Goal: Task Accomplishment & Management: Use online tool/utility

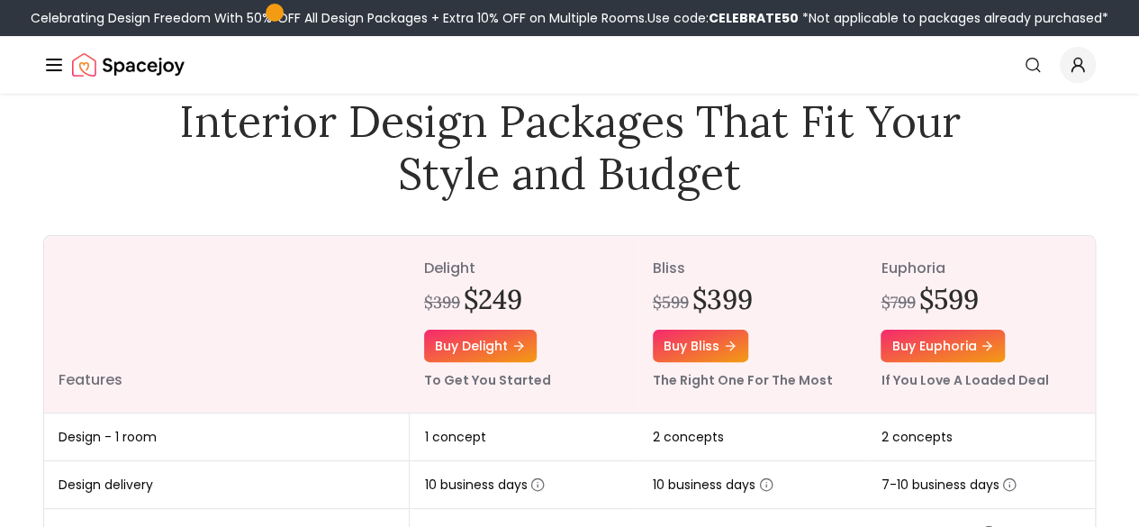
scroll to position [93, 0]
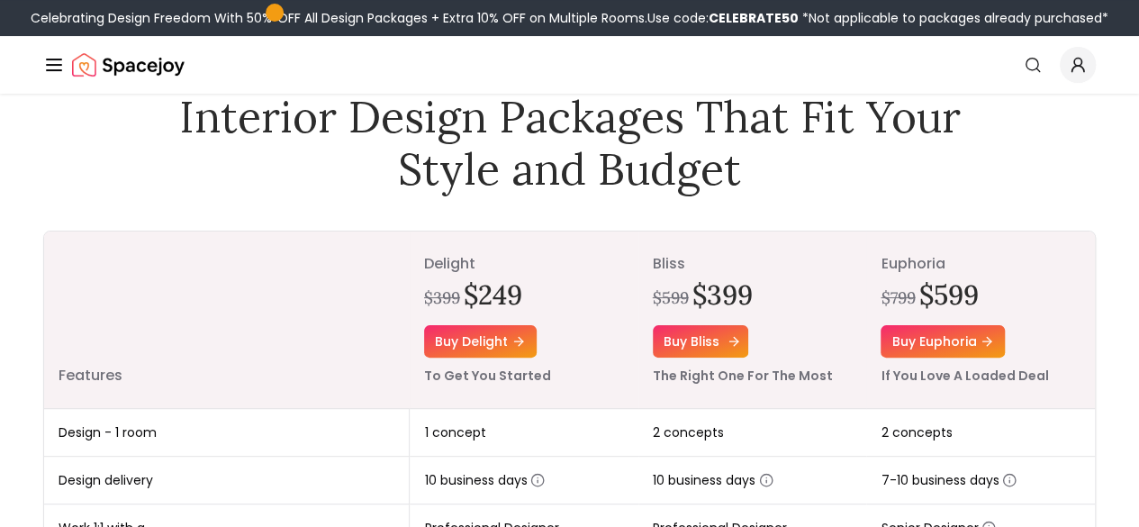
click at [693, 348] on link "Buy bliss" at bounding box center [700, 341] width 95 height 32
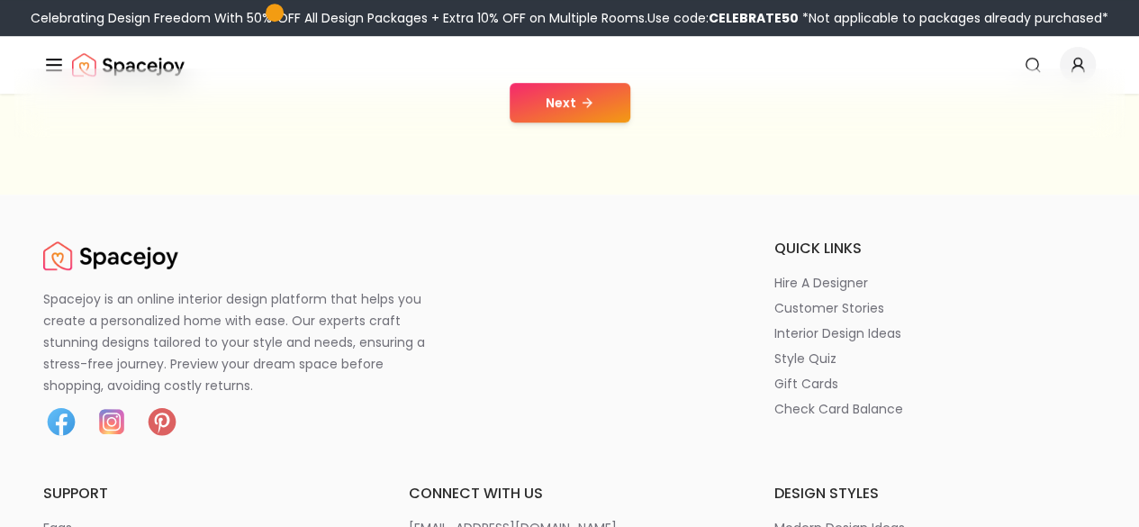
scroll to position [458, 0]
click at [567, 98] on button "Next" at bounding box center [570, 102] width 121 height 40
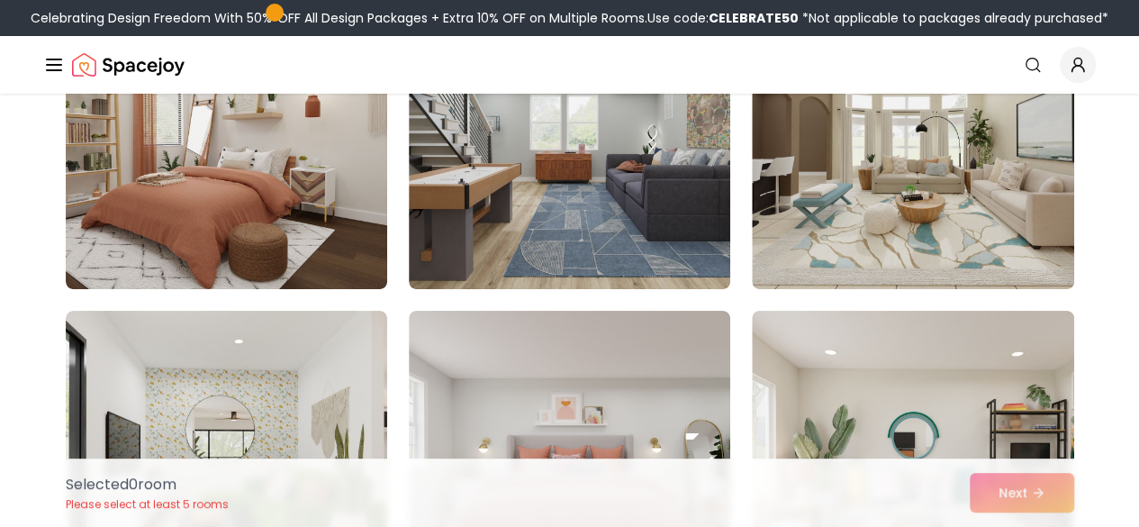
scroll to position [3345, 0]
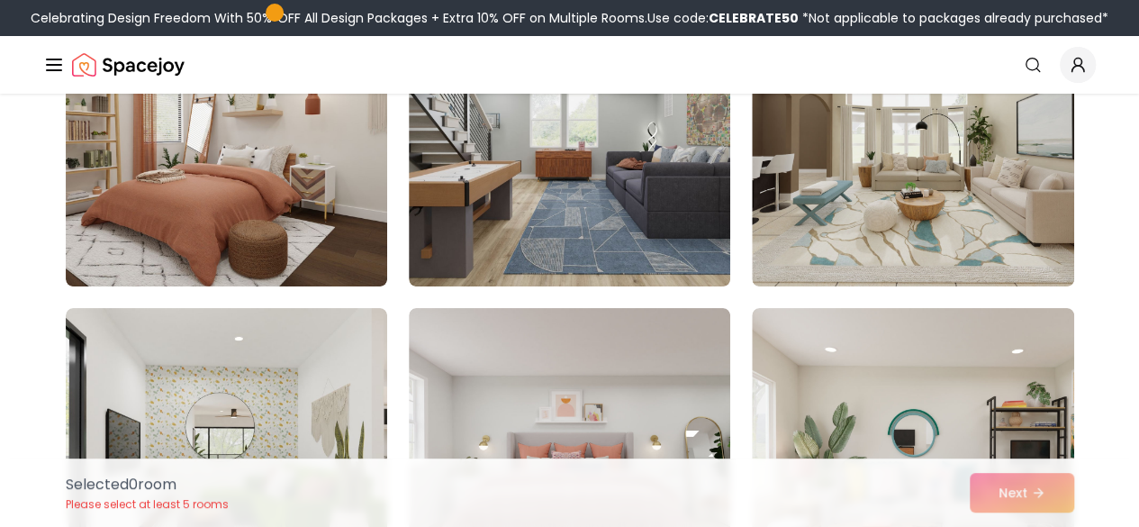
click at [0, 0] on link "AI Design" at bounding box center [0, 0] width 0 height 0
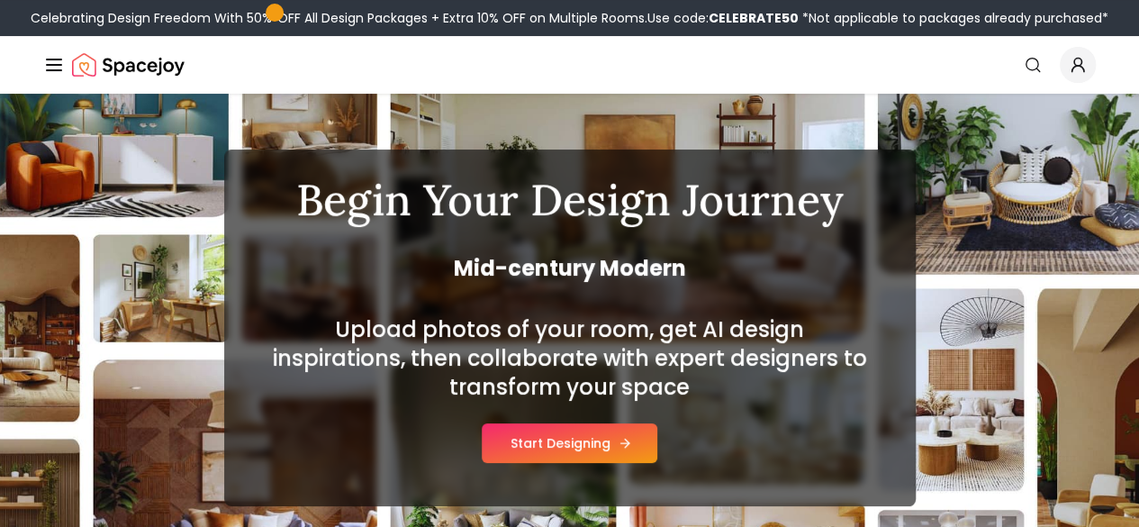
click at [602, 449] on button "Start Designing" at bounding box center [570, 443] width 176 height 40
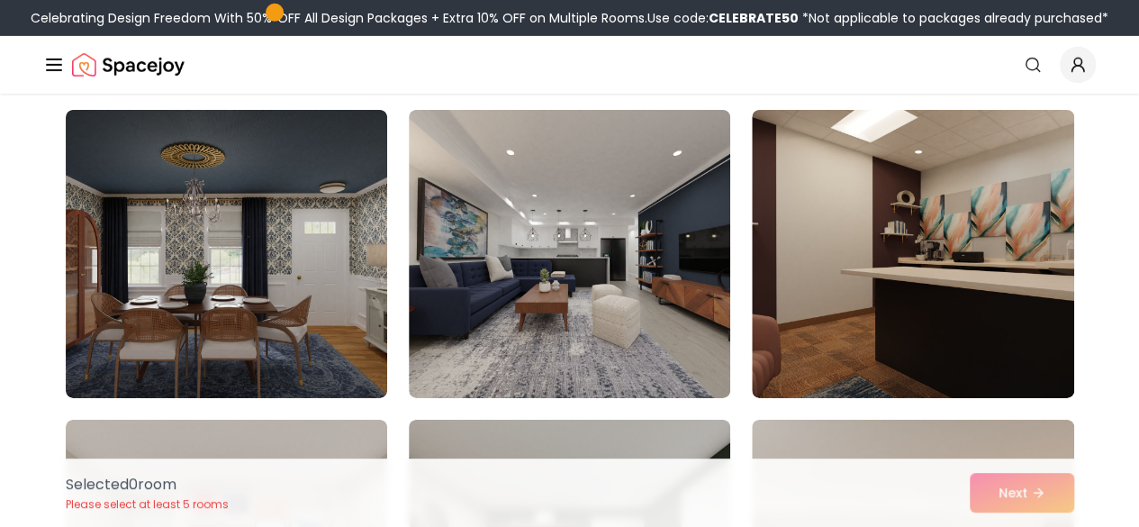
scroll to position [9739, 0]
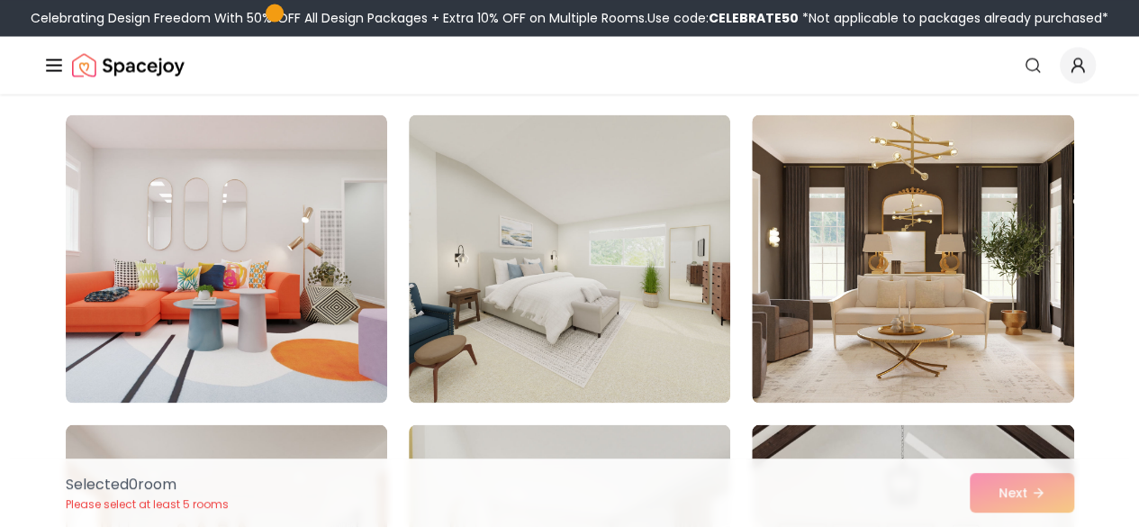
scroll to position [8497, 0]
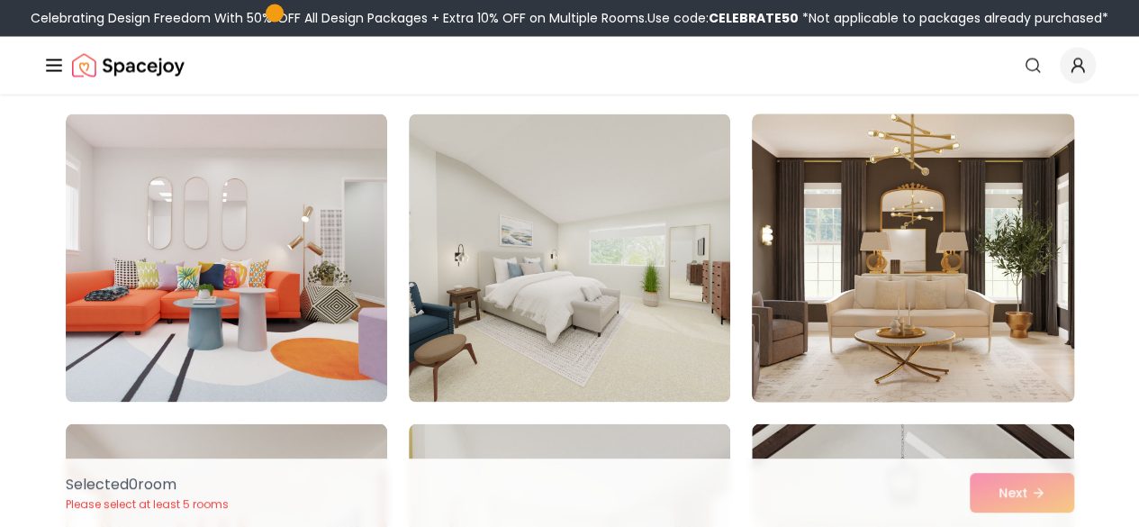
click at [1029, 357] on img at bounding box center [913, 257] width 338 height 303
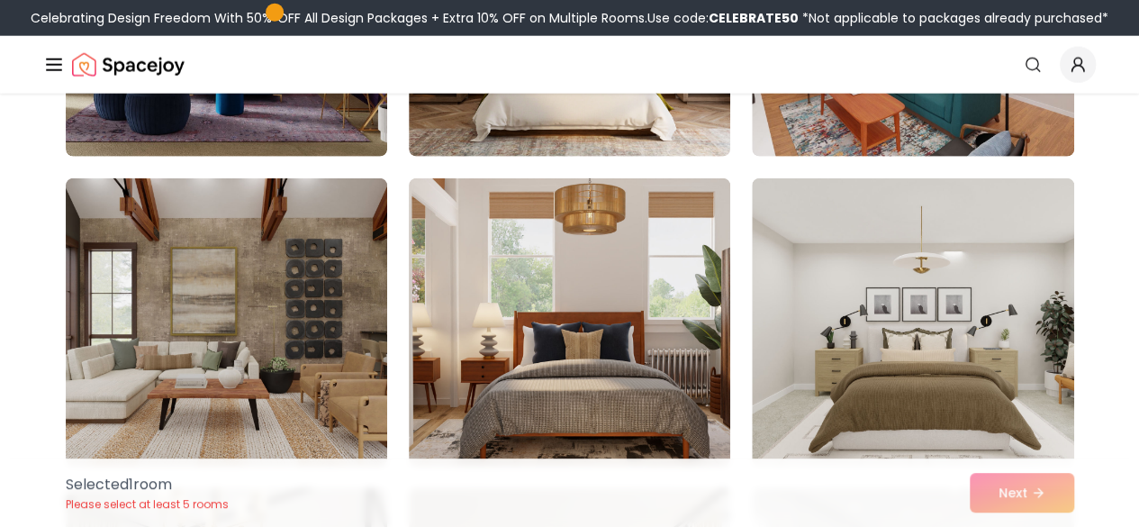
scroll to position [5639, 0]
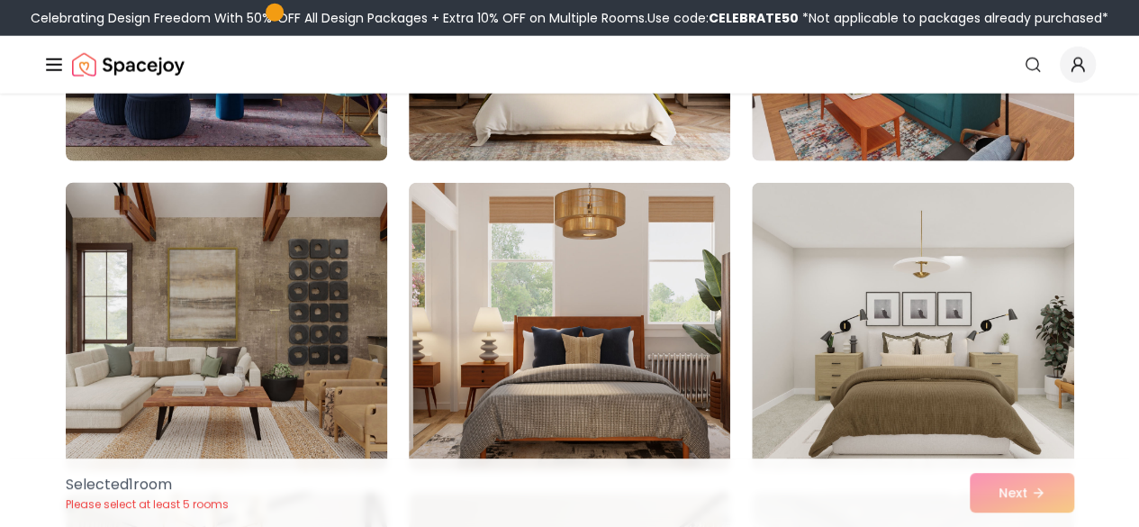
click at [299, 397] on img at bounding box center [227, 327] width 338 height 303
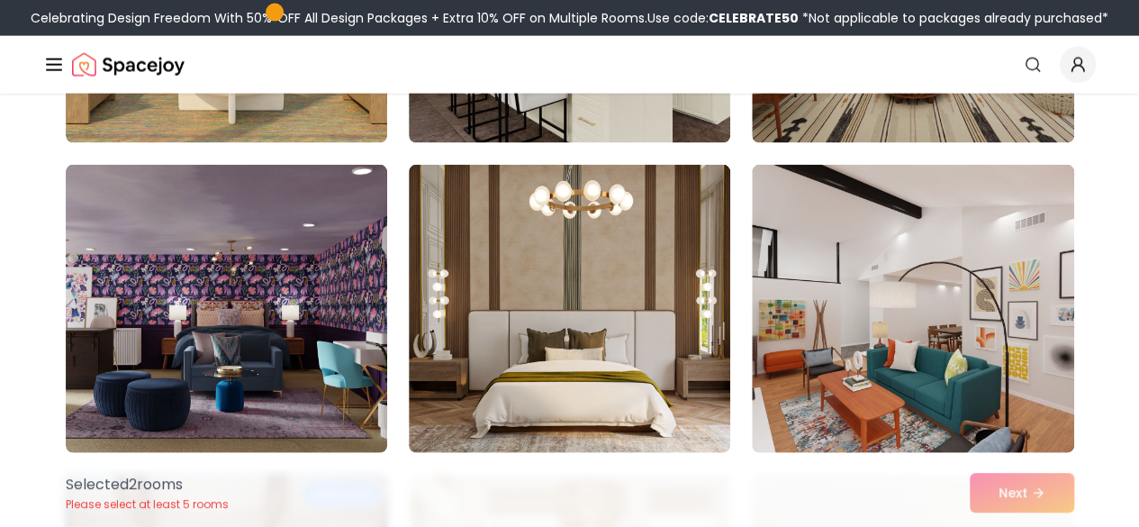
scroll to position [5348, 0]
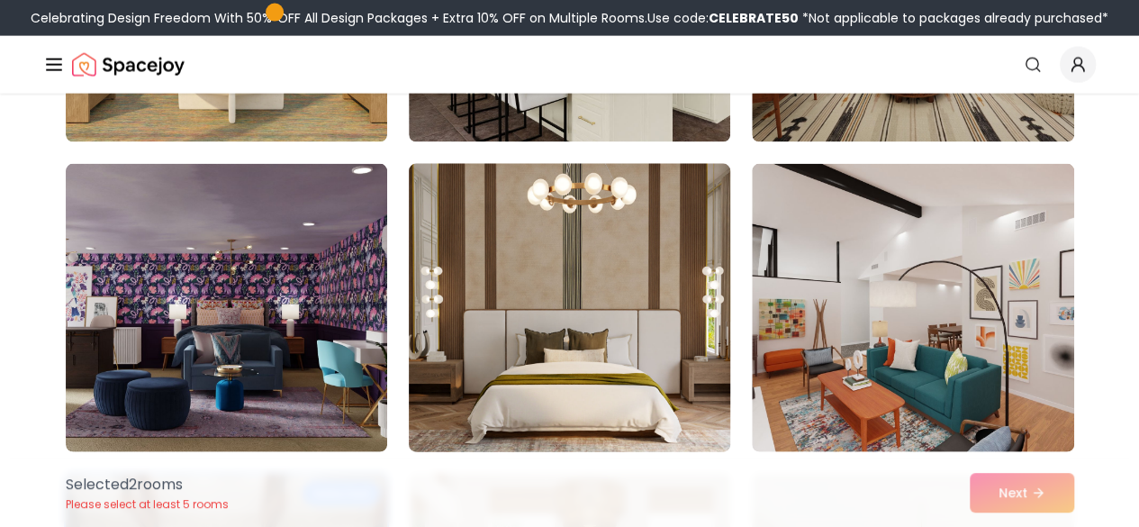
click at [672, 373] on img at bounding box center [570, 308] width 338 height 303
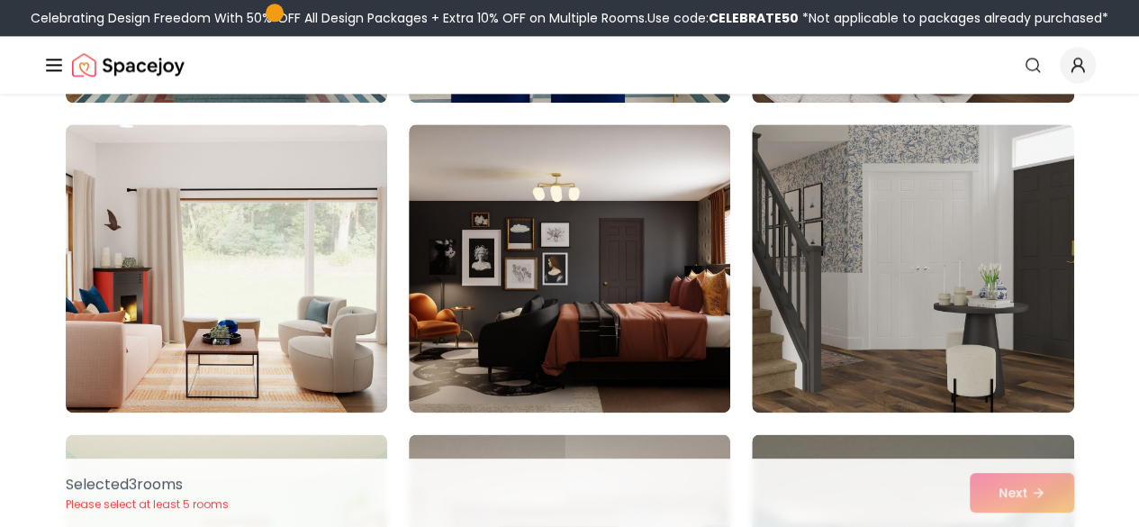
scroll to position [4463, 0]
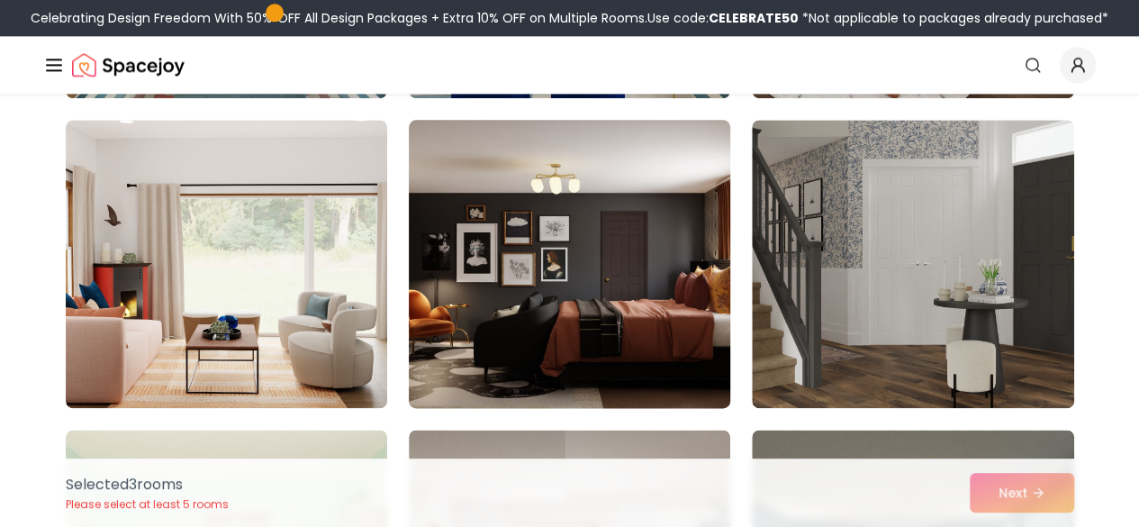
click at [610, 346] on img at bounding box center [570, 264] width 338 height 303
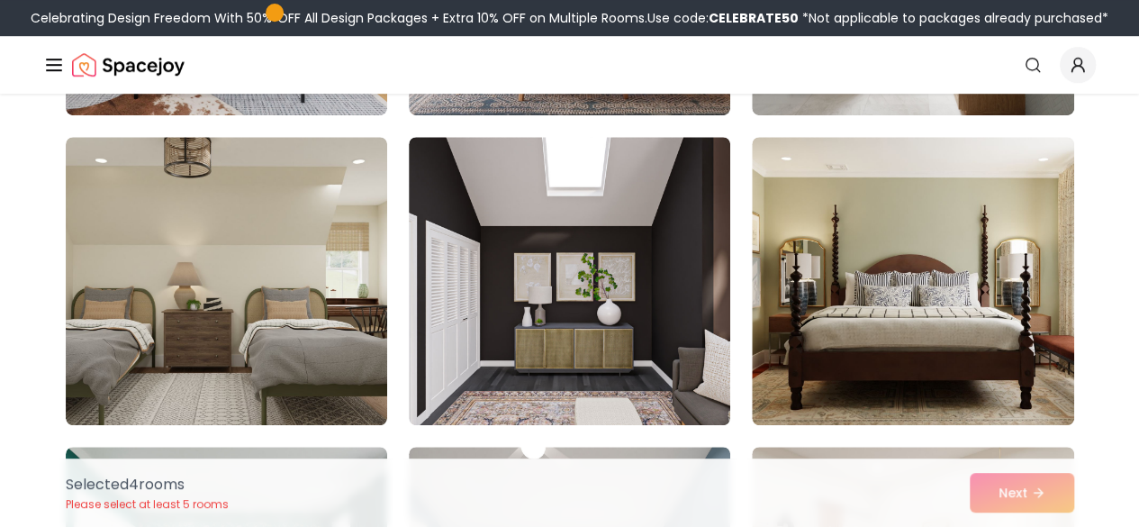
scroll to position [3828, 0]
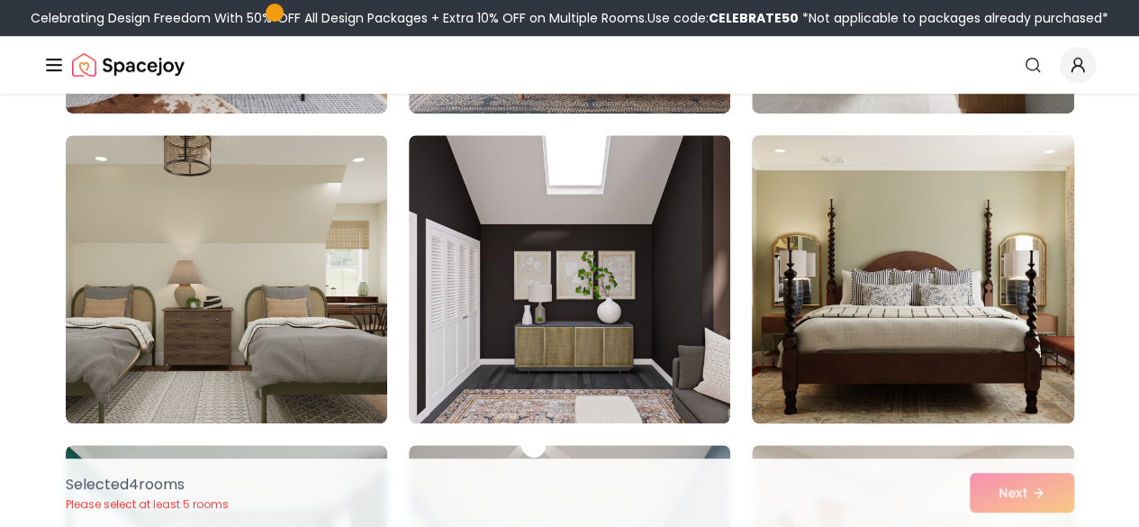
click at [982, 360] on img at bounding box center [913, 279] width 338 height 303
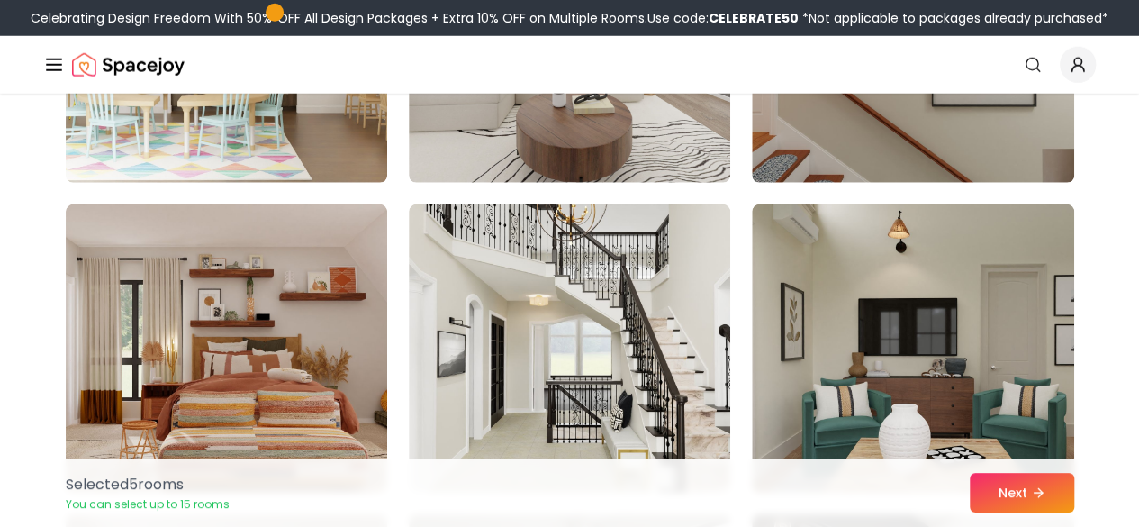
scroll to position [2520, 0]
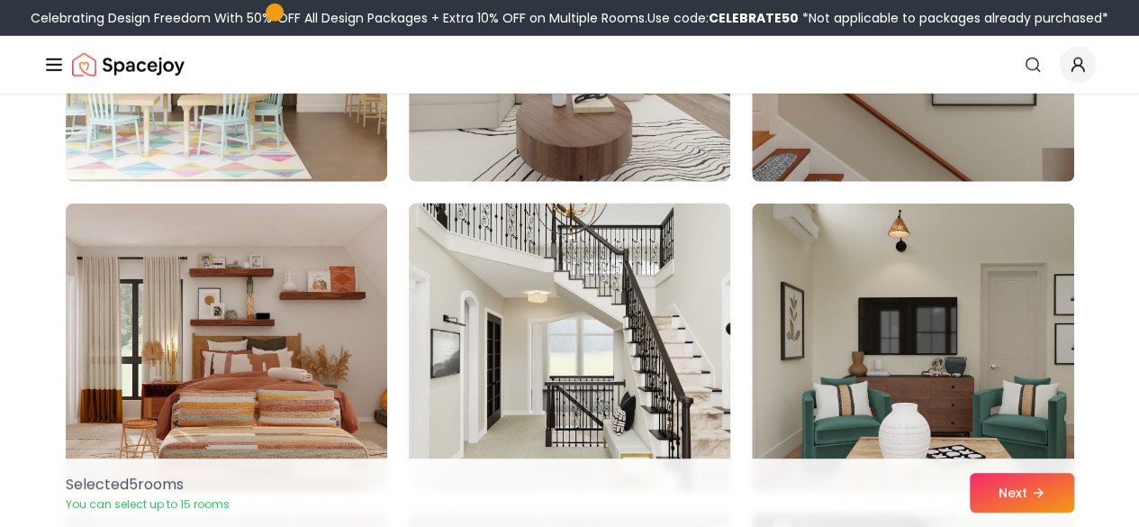
click at [525, 360] on img at bounding box center [570, 347] width 338 height 303
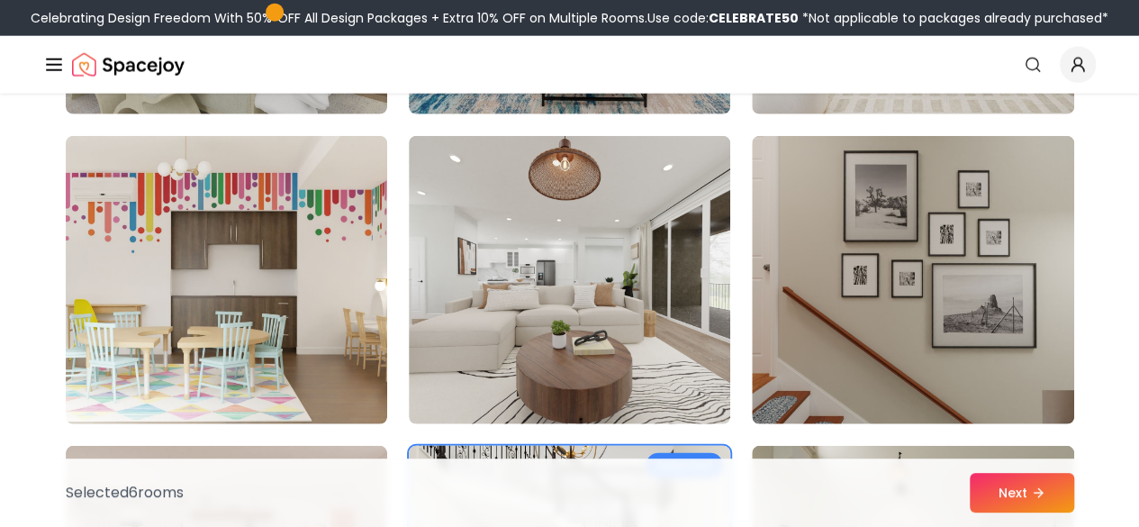
scroll to position [2280, 0]
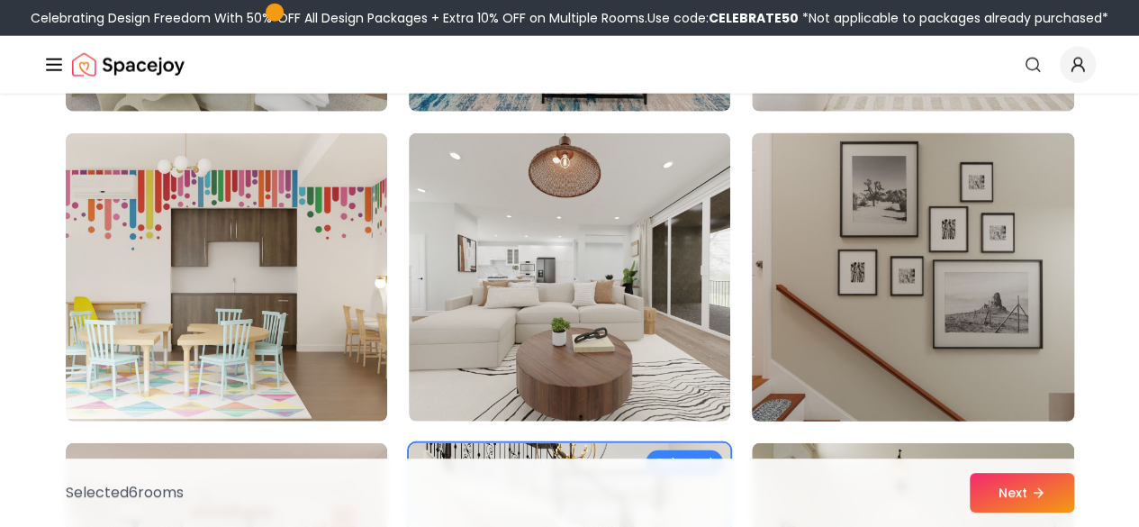
click at [997, 250] on img at bounding box center [913, 277] width 338 height 303
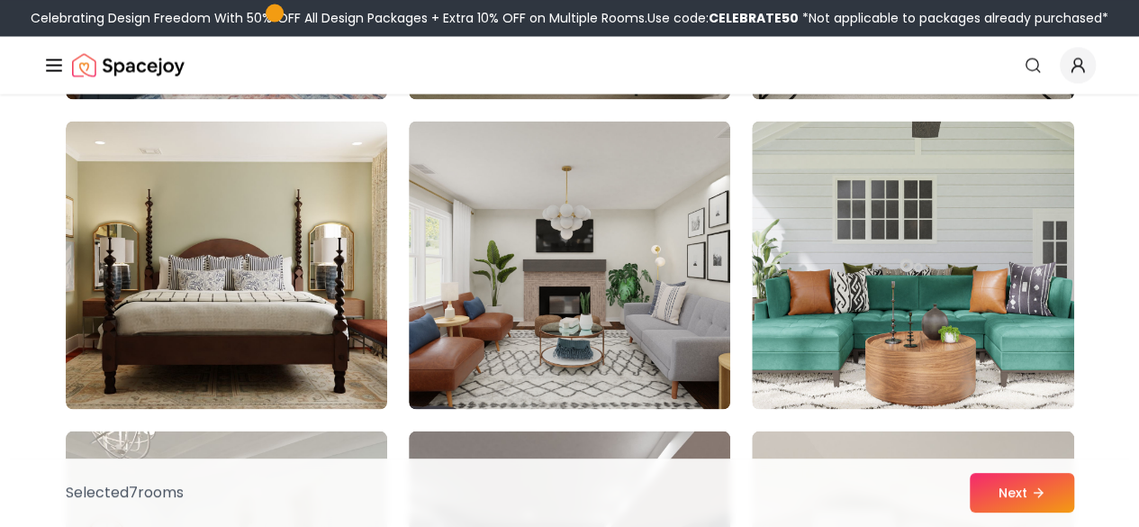
scroll to position [1661, 0]
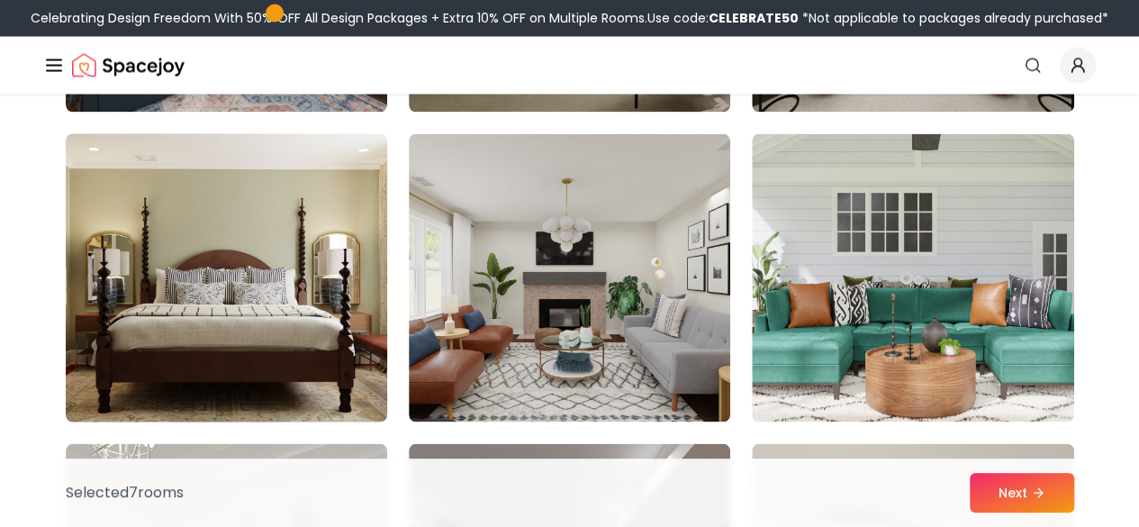
click at [359, 319] on img at bounding box center [227, 277] width 338 height 303
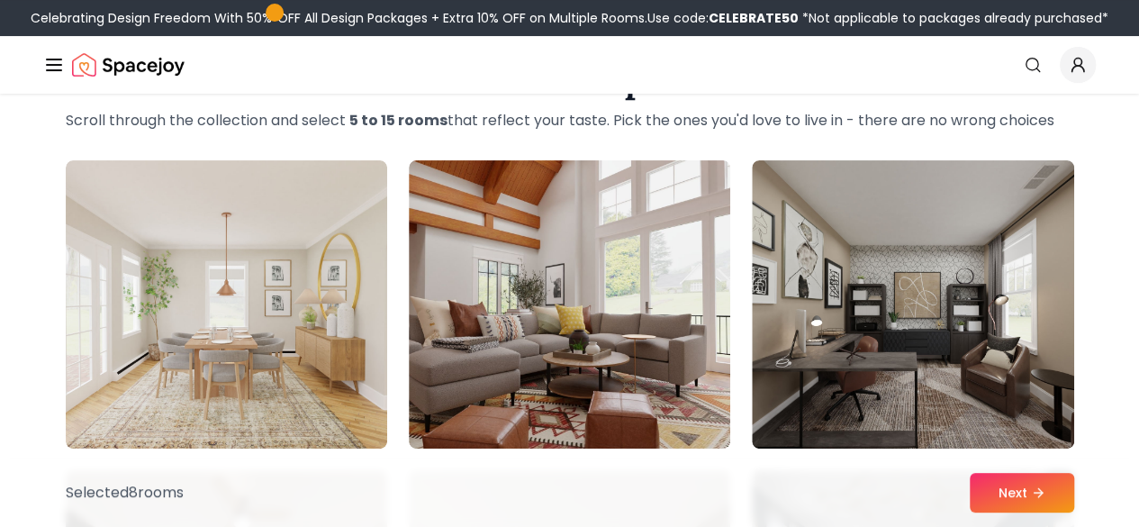
scroll to position [84, 0]
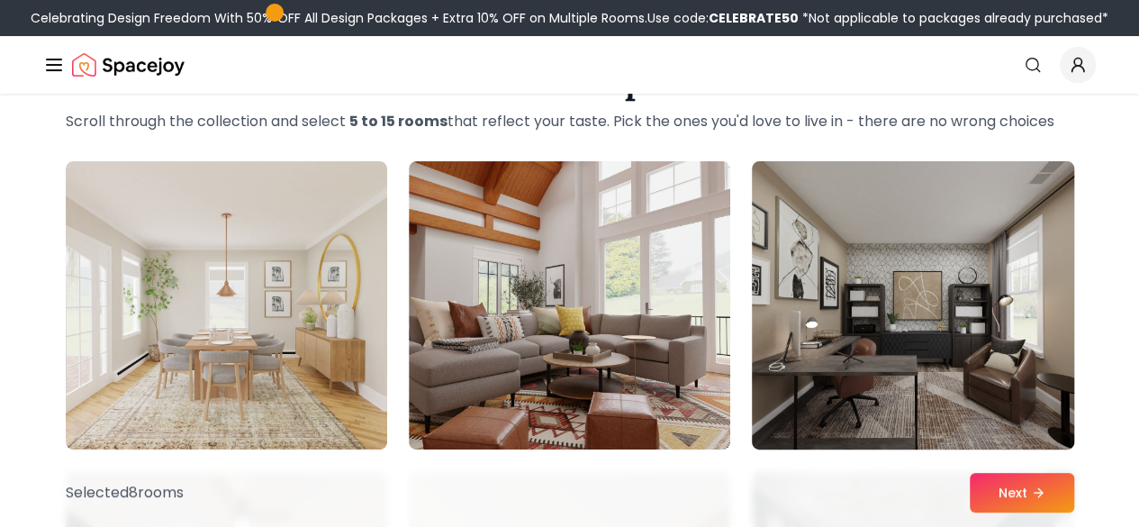
click at [802, 340] on img at bounding box center [913, 305] width 338 height 303
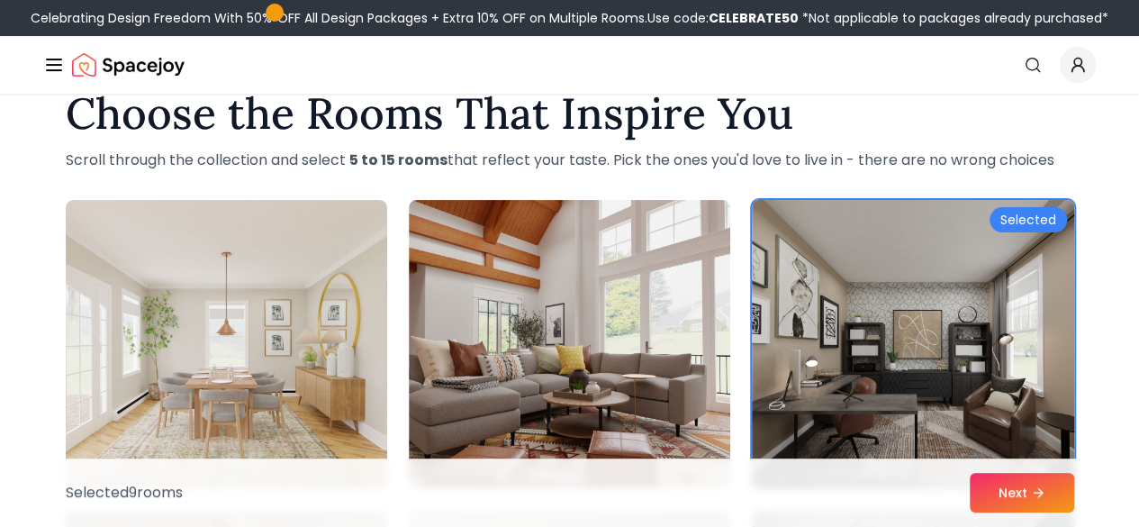
scroll to position [0, 0]
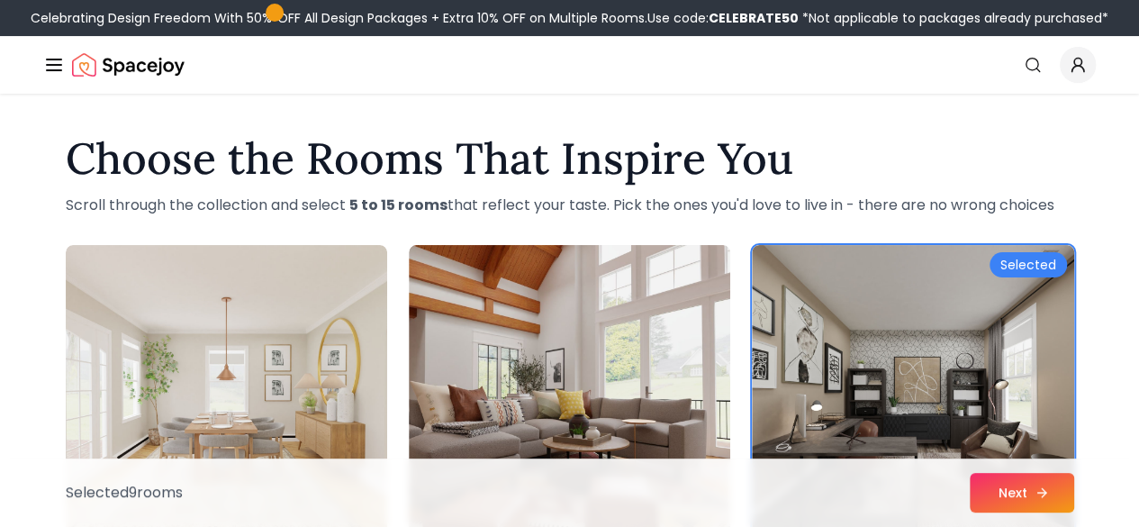
click at [1036, 496] on icon at bounding box center [1042, 492] width 14 height 14
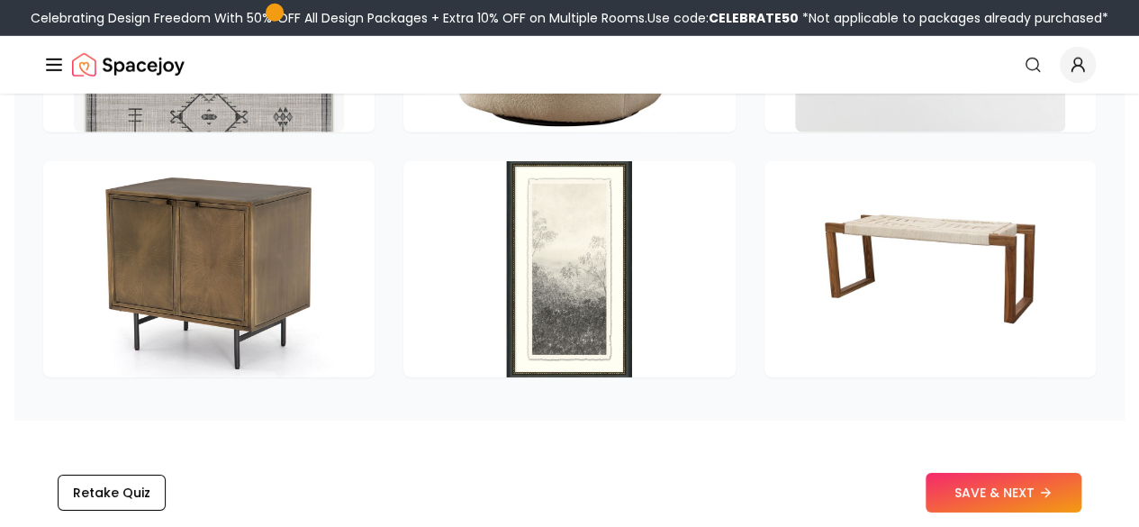
scroll to position [2749, 0]
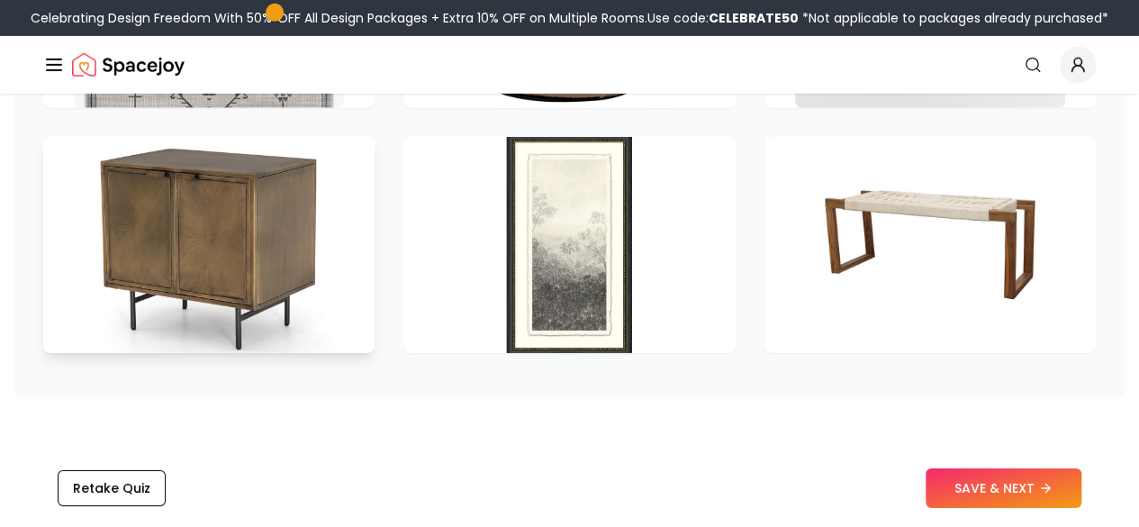
click at [276, 226] on img at bounding box center [210, 244] width 284 height 227
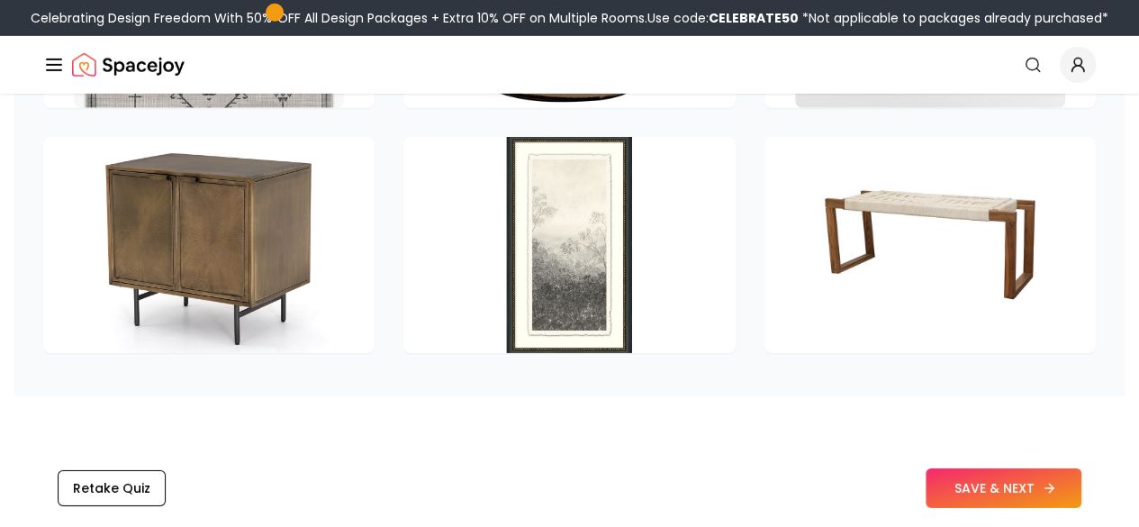
click at [1027, 477] on button "SAVE & NEXT" at bounding box center [1004, 488] width 156 height 40
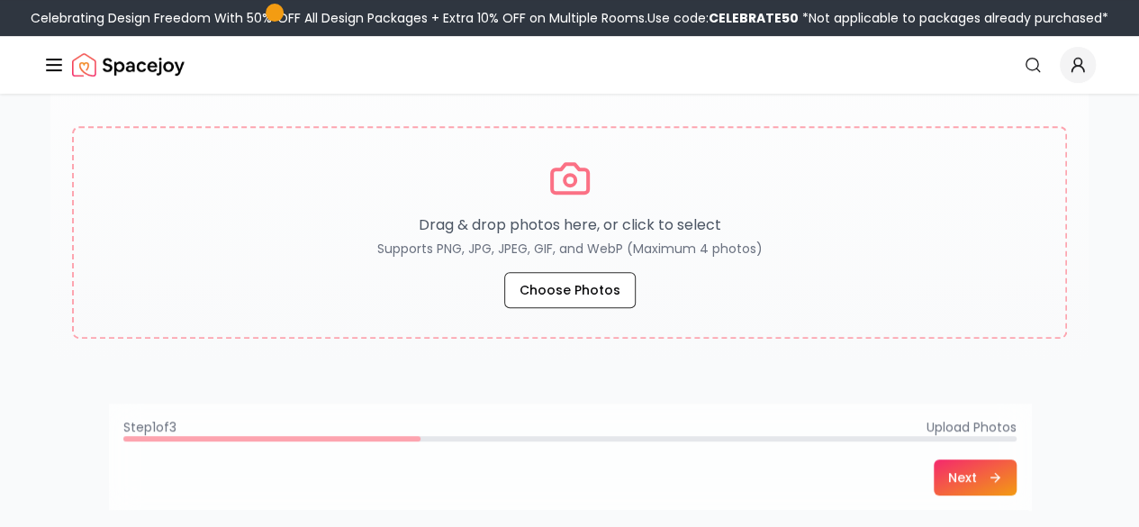
scroll to position [342, 0]
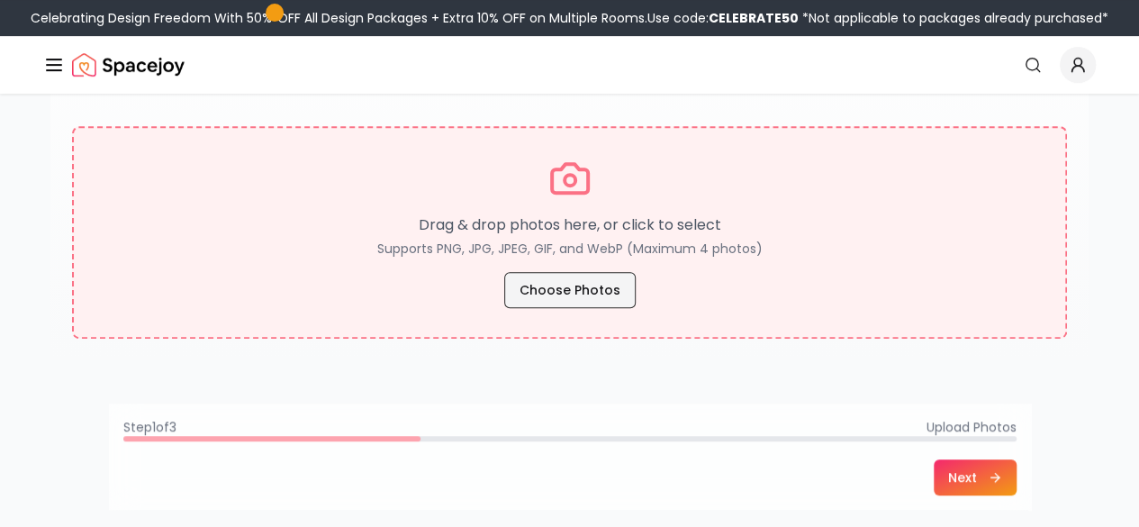
click at [542, 297] on button "Choose Photos" at bounding box center [569, 290] width 131 height 36
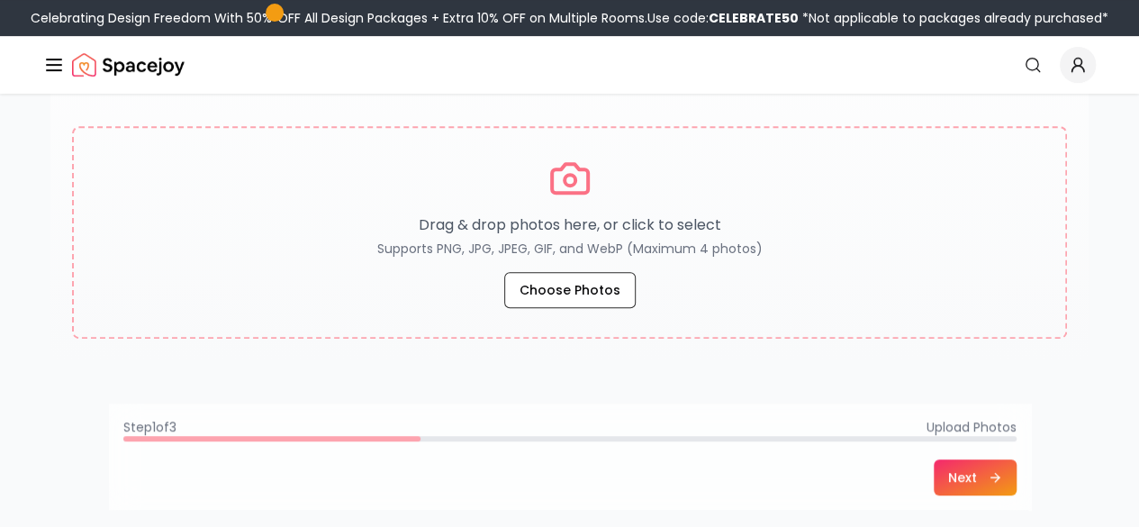
click at [13, 367] on div "Upload Photos of Your Room 1 We Need 4 Photos of Your Room Make sure: Photos ar…" at bounding box center [569, 144] width 1139 height 787
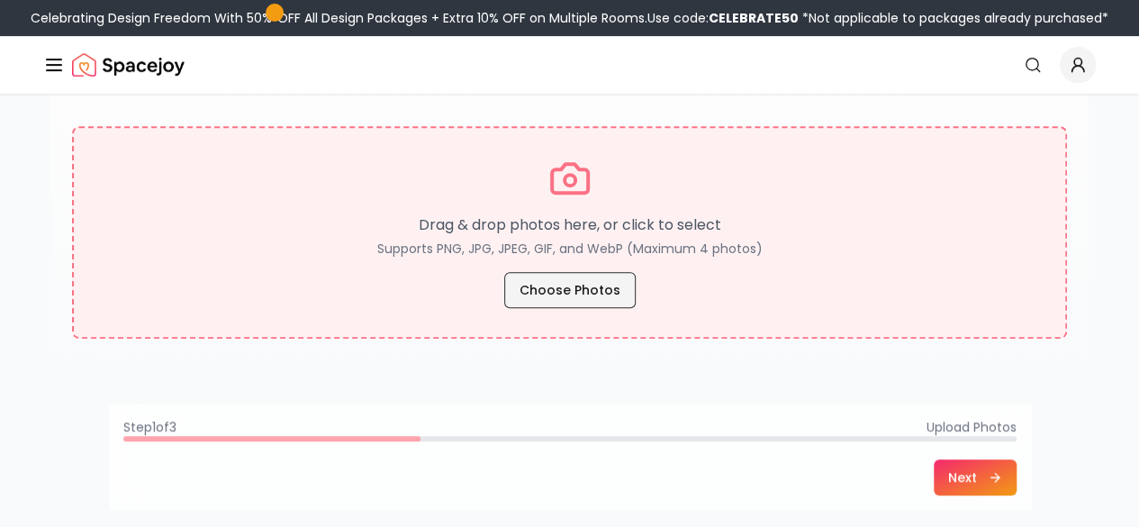
click at [582, 297] on button "Choose Photos" at bounding box center [569, 290] width 131 height 36
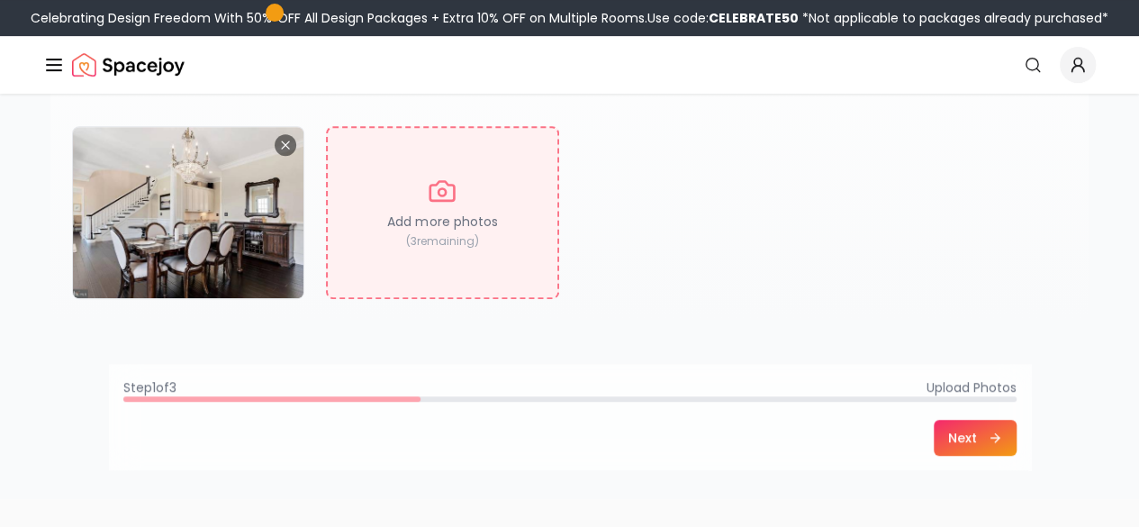
click at [449, 231] on div "Add more photos ( 3 remaining)" at bounding box center [442, 212] width 232 height 173
type input "**********"
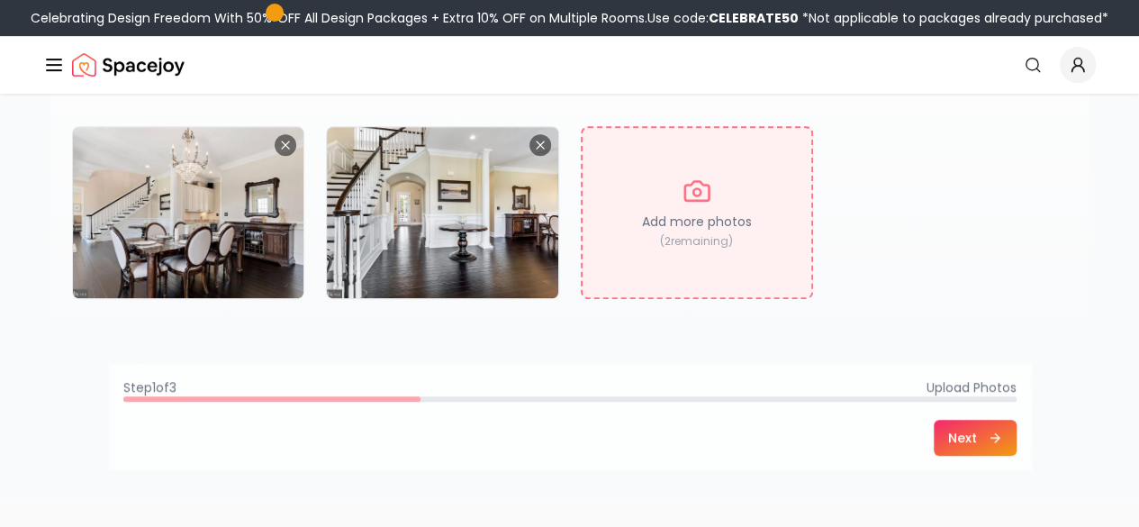
click at [729, 255] on div "Add more photos ( 2 remaining)" at bounding box center [697, 212] width 232 height 173
type input "**********"
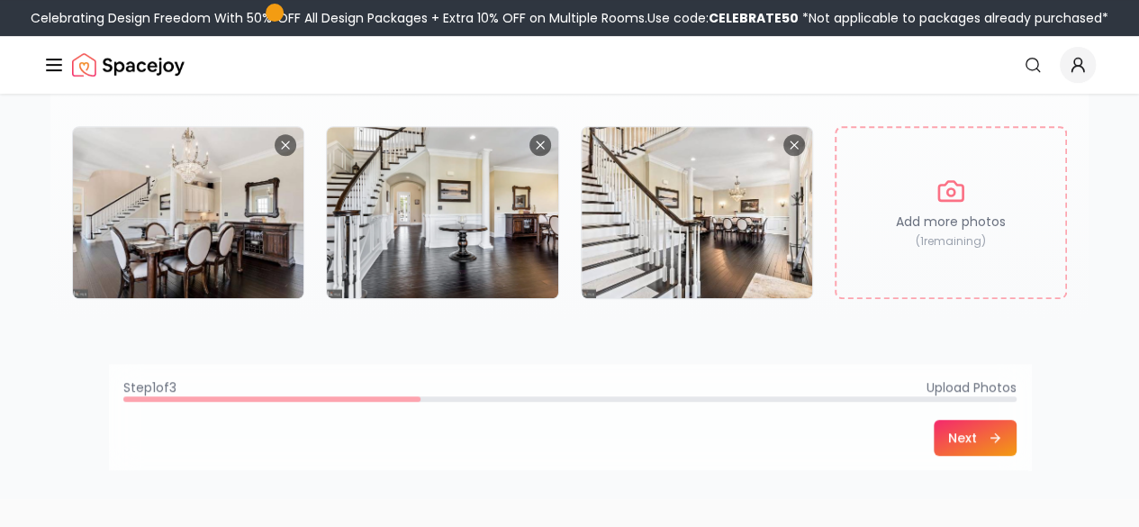
click at [1017, 437] on button "Next" at bounding box center [975, 438] width 83 height 36
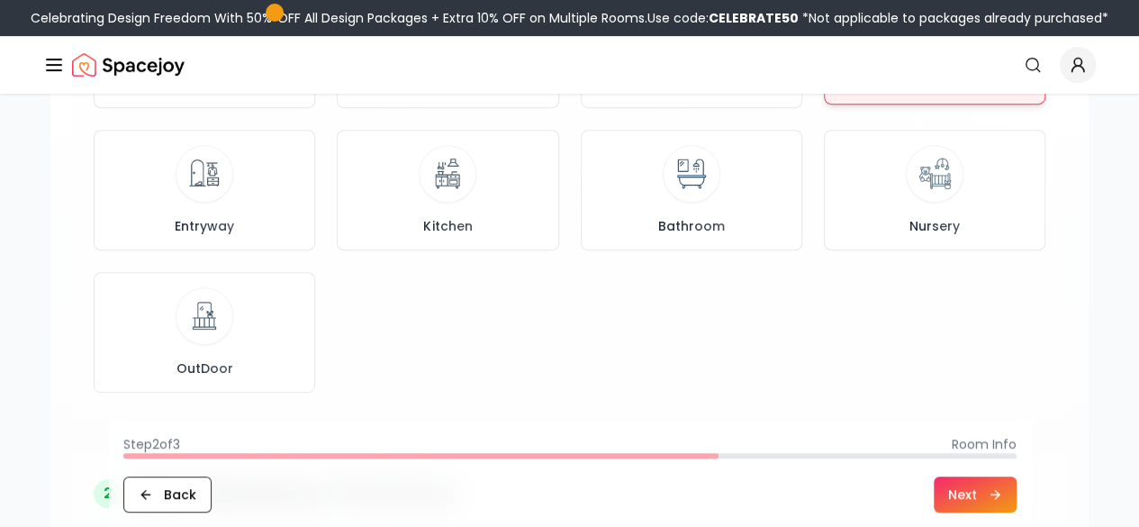
scroll to position [332, 0]
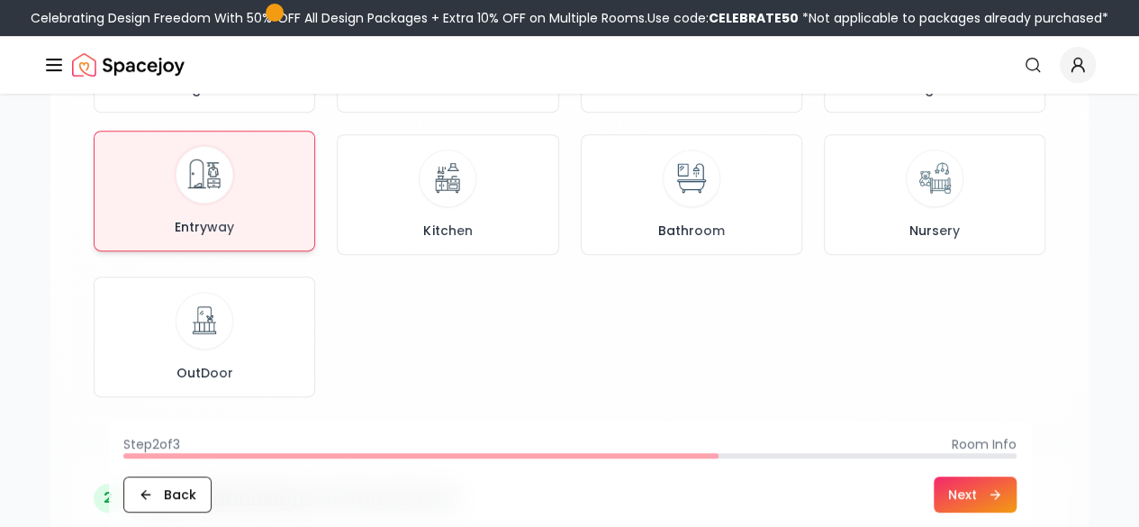
click at [249, 207] on div "Entryway" at bounding box center [204, 191] width 191 height 90
click at [1017, 492] on button "Next" at bounding box center [975, 494] width 83 height 36
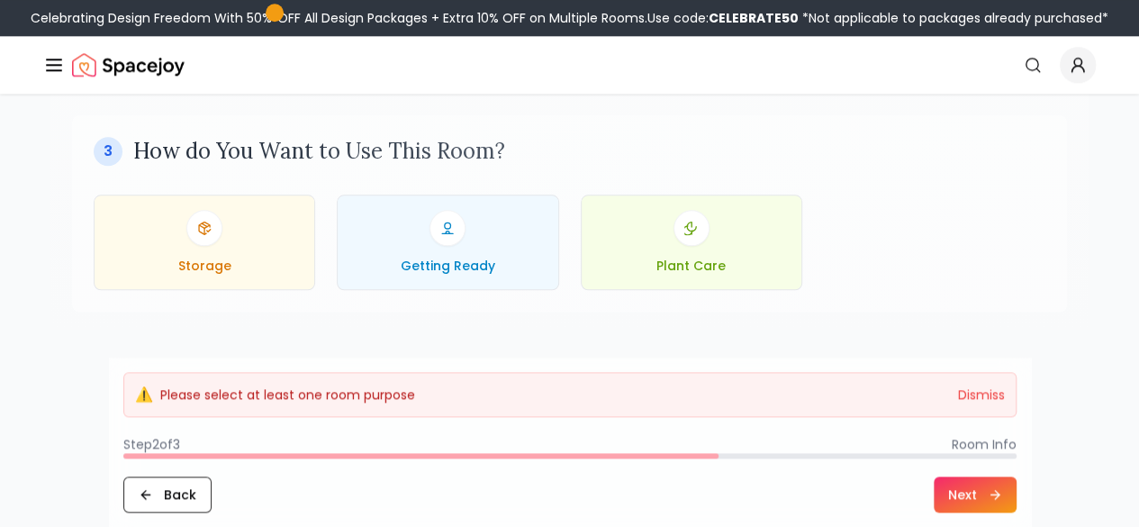
scroll to position [884, 0]
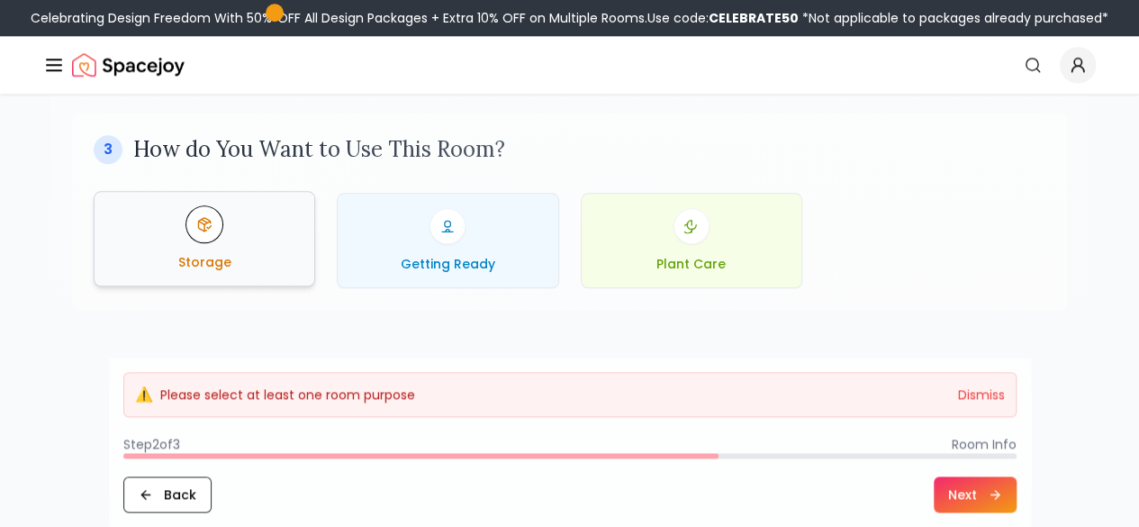
click at [275, 277] on button "Storage" at bounding box center [205, 238] width 222 height 95
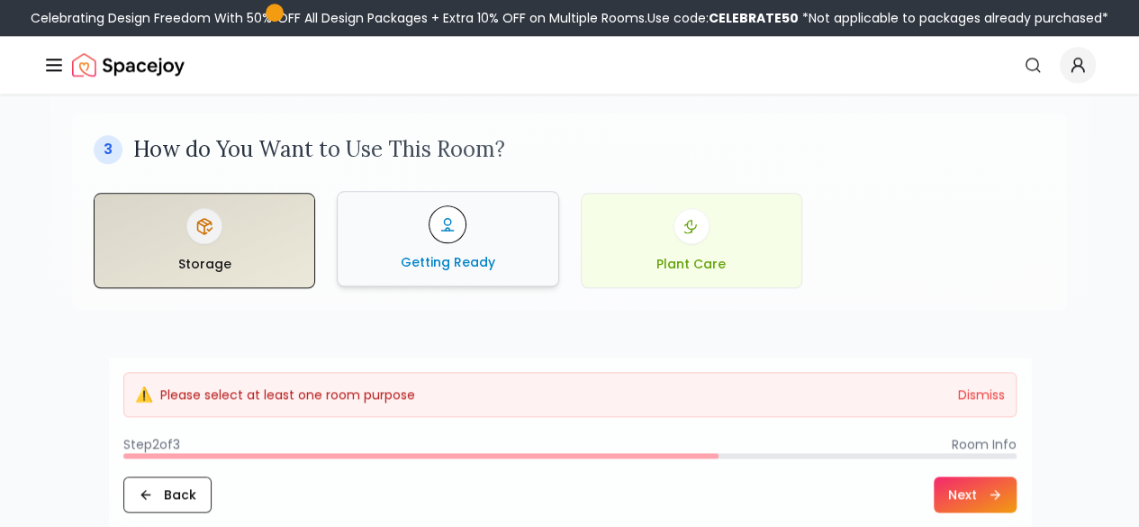
click at [437, 253] on span "Getting Ready" at bounding box center [448, 262] width 95 height 18
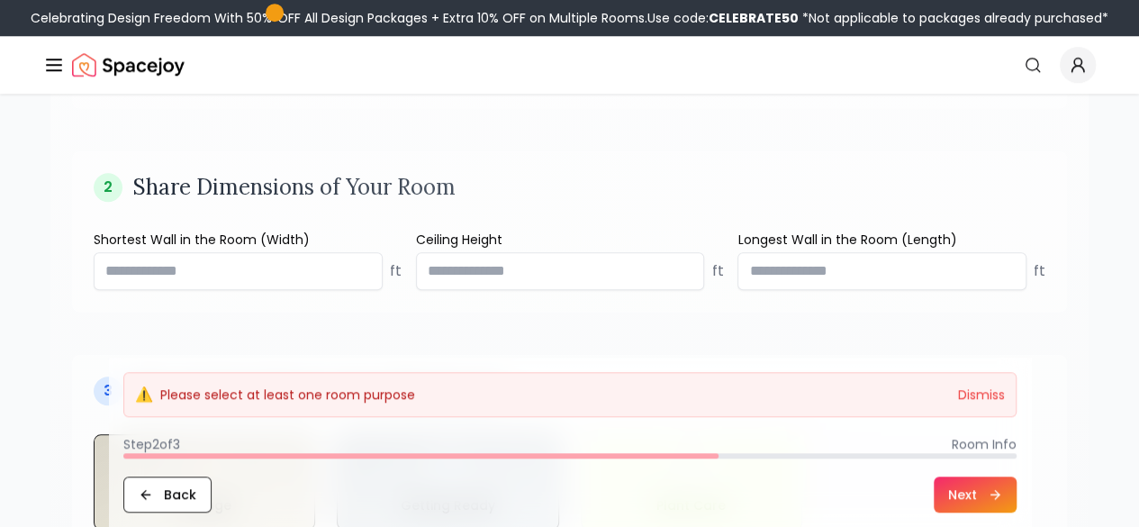
click at [1003, 314] on div "1 Which Room Are You Designing? Living Room Bedroom Home Office Dining Room Ent…" at bounding box center [569, 76] width 1038 height 993
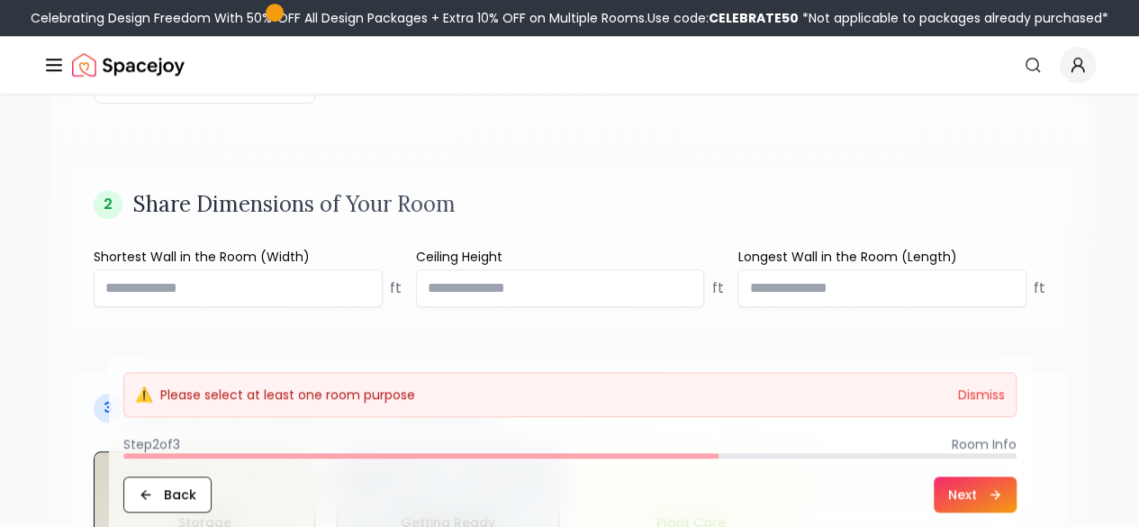
scroll to position [623, 0]
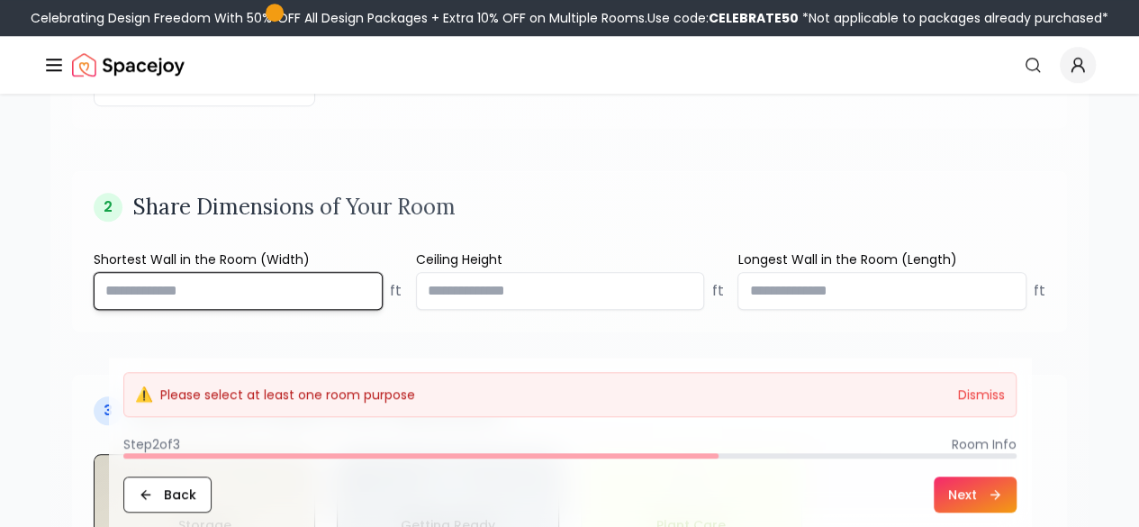
click at [313, 292] on input "number" at bounding box center [238, 291] width 289 height 38
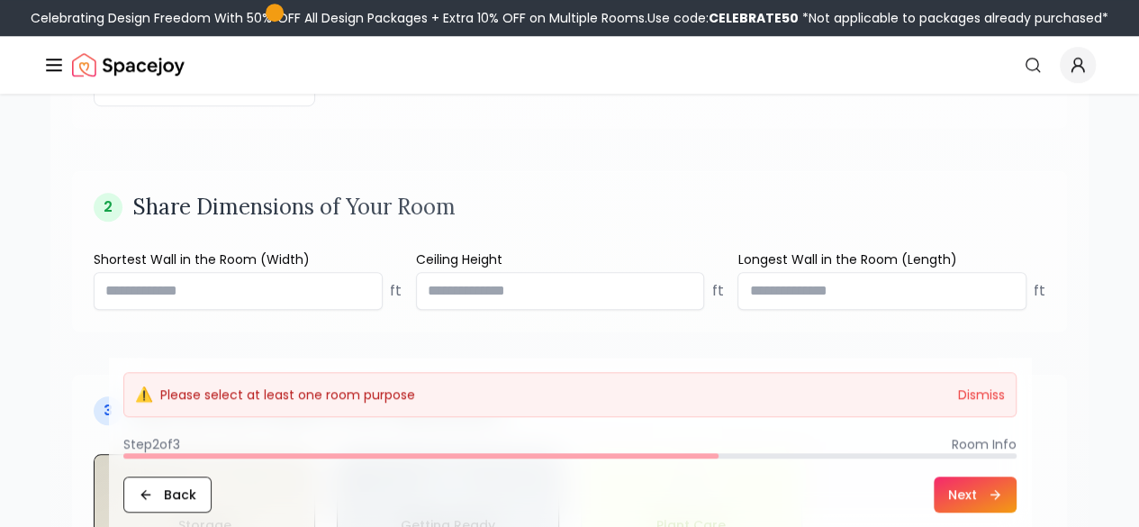
click at [1017, 503] on button "Next" at bounding box center [975, 494] width 83 height 36
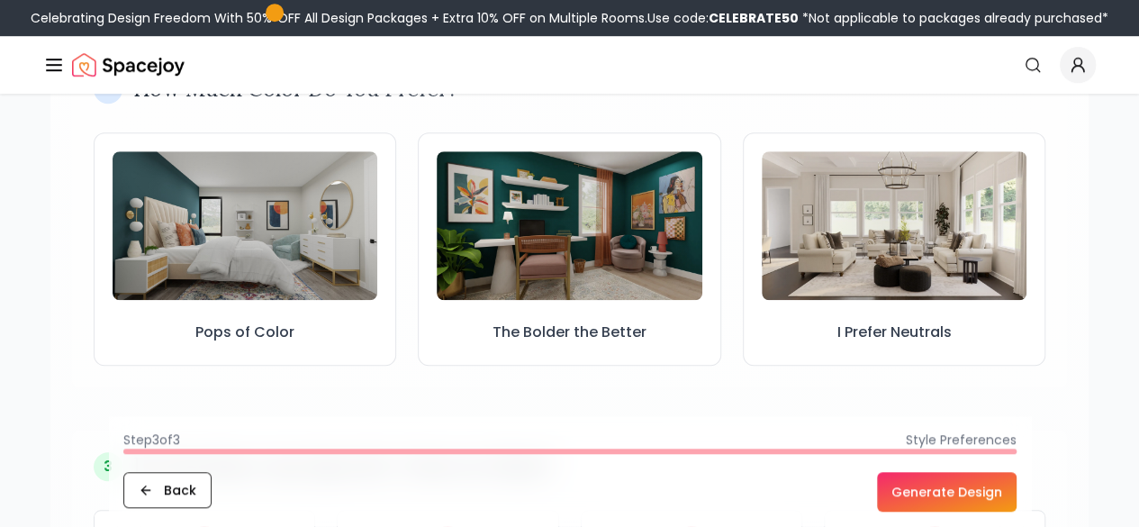
scroll to position [573, 0]
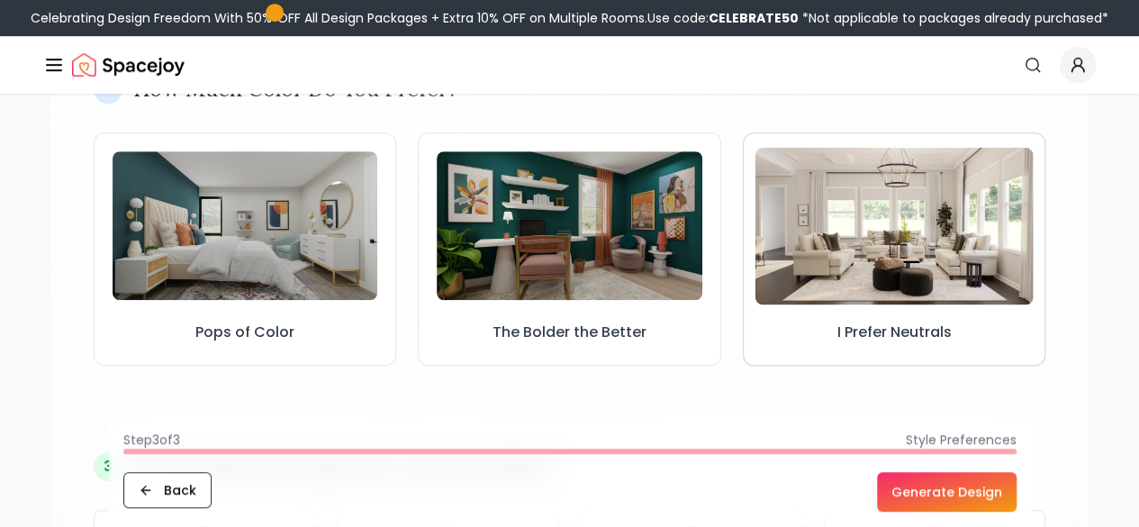
click at [842, 270] on img at bounding box center [894, 226] width 278 height 157
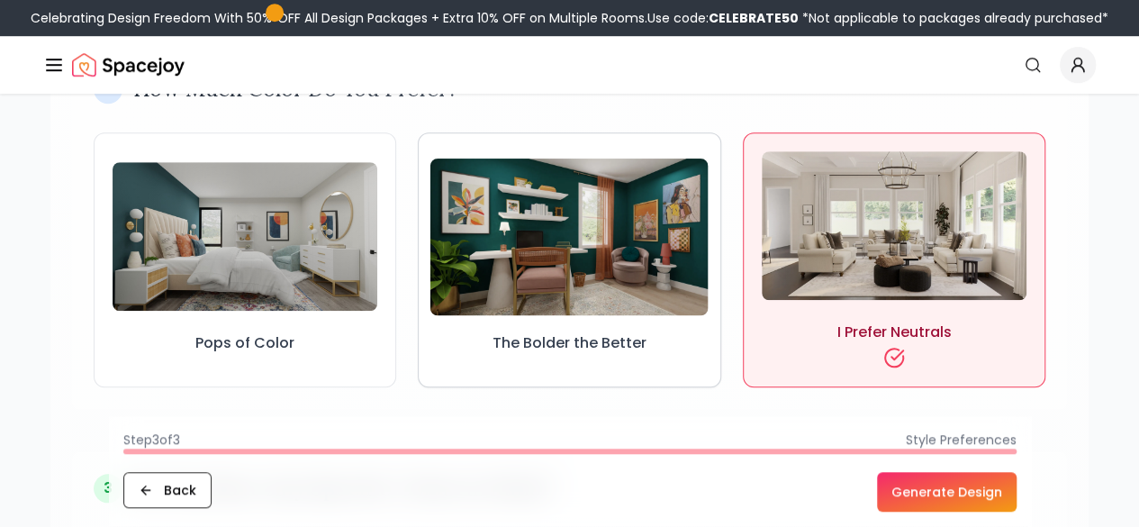
click at [646, 299] on img at bounding box center [570, 237] width 278 height 157
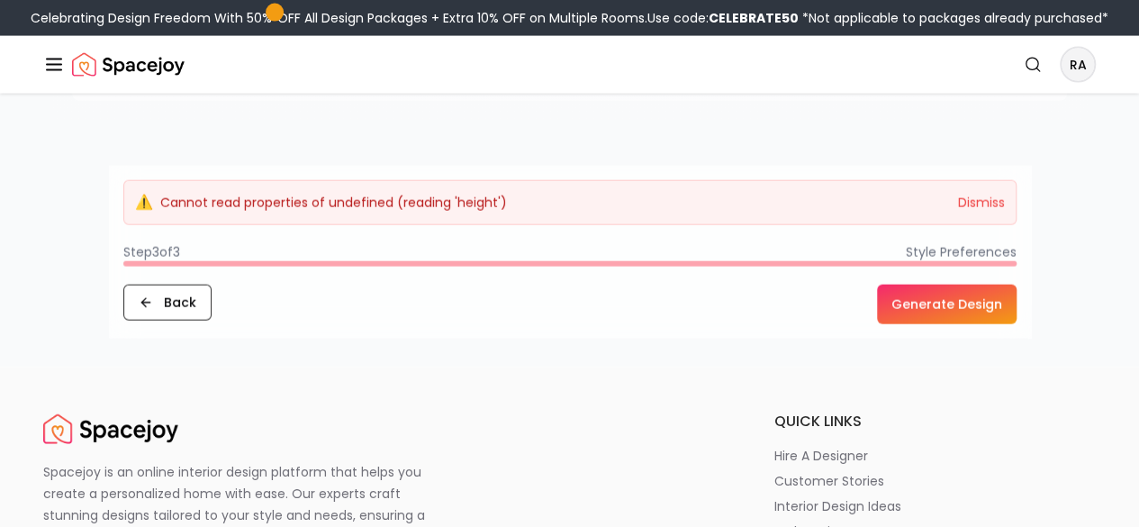
scroll to position [2009, 0]
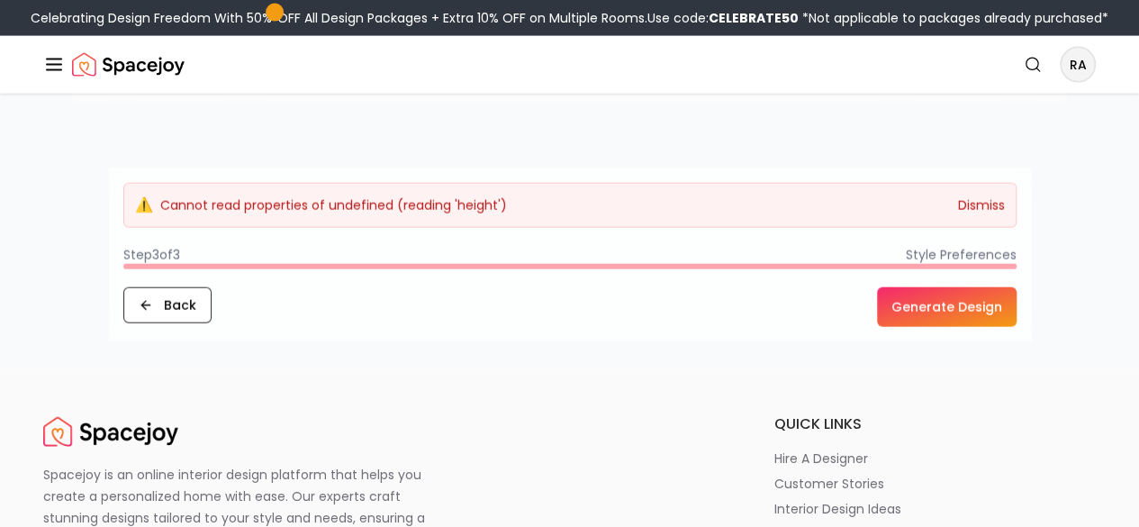
click at [1005, 214] on button "Dismiss" at bounding box center [981, 205] width 47 height 18
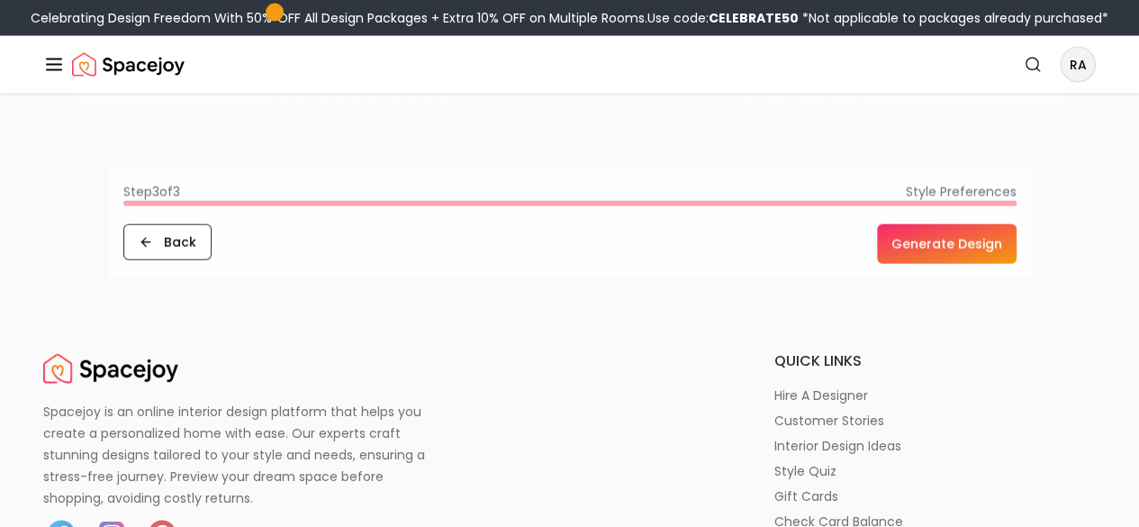
click at [1017, 264] on button "Generate Design" at bounding box center [947, 244] width 140 height 40
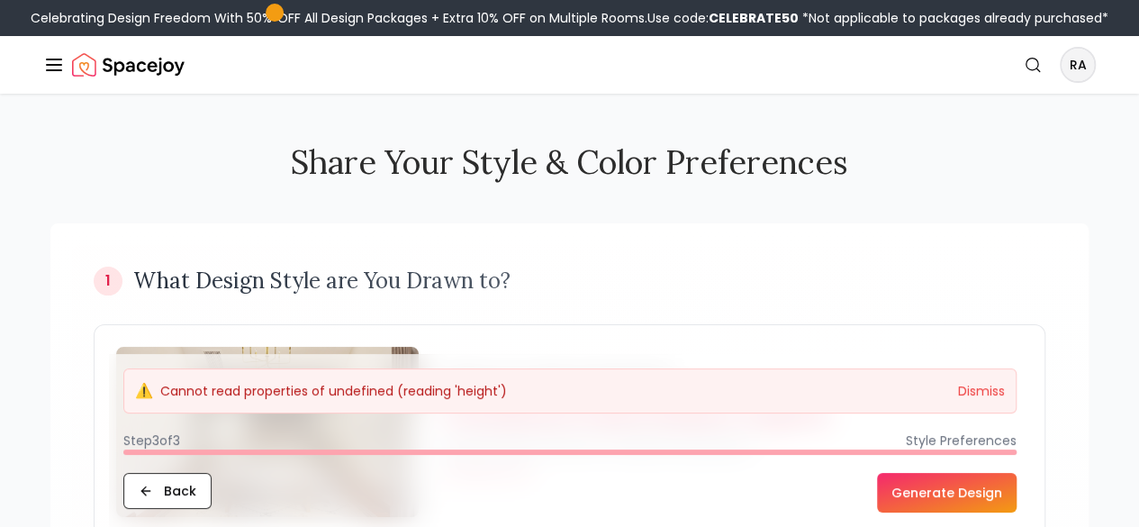
scroll to position [0, 0]
click at [820, 357] on footer "⚠️ Cannot read properties of undefined (reading 'height') Dismiss Step 3 of 3 S…" at bounding box center [570, 440] width 922 height 173
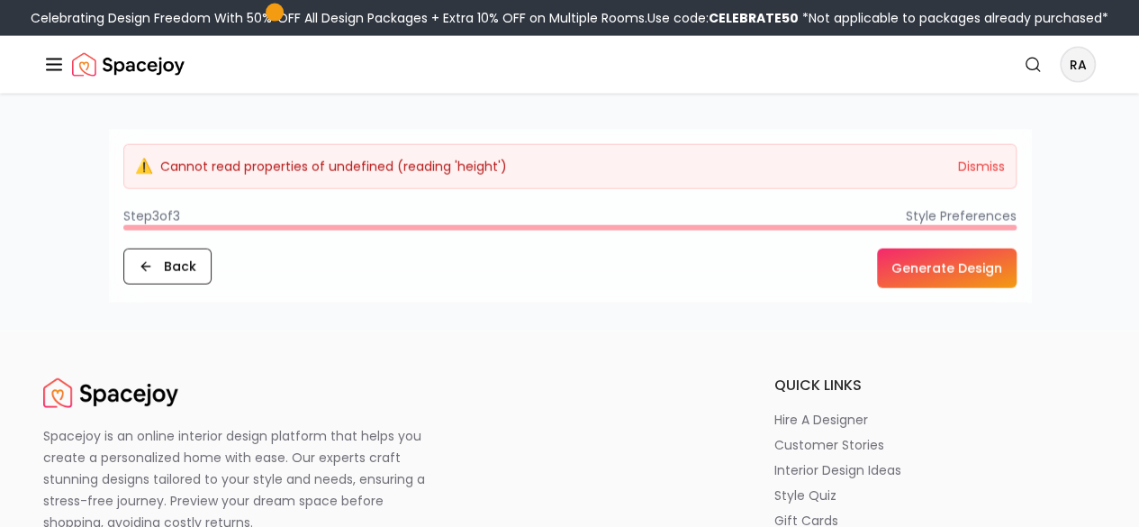
scroll to position [2051, 0]
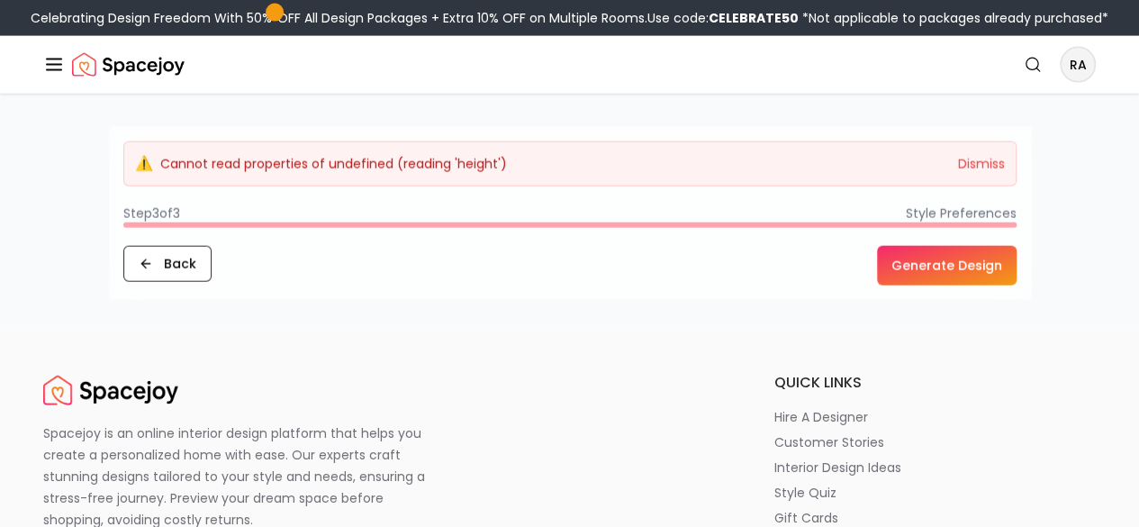
click at [450, 186] on div "⚠️ Cannot read properties of undefined (reading 'height') Dismiss" at bounding box center [569, 163] width 893 height 45
click at [445, 220] on footer "⚠️ Cannot read properties of undefined (reading 'height') Dismiss Step 3 of 3 S…" at bounding box center [570, 213] width 922 height 173
click at [425, 227] on footer "⚠️ Cannot read properties of undefined (reading 'height') Dismiss Step 3 of 3 S…" at bounding box center [570, 213] width 922 height 173
click at [123, 282] on button "Back" at bounding box center [167, 264] width 88 height 36
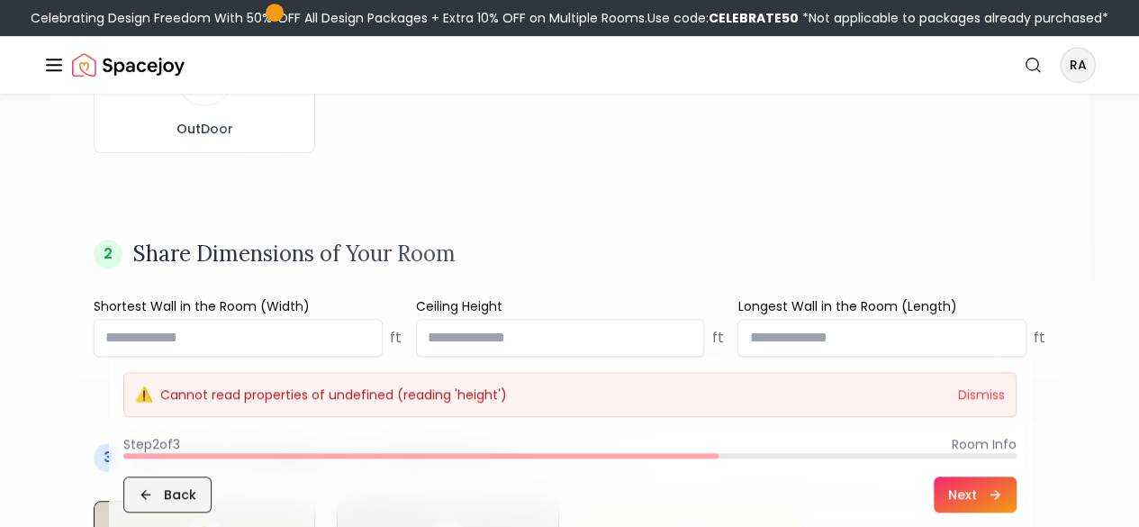
scroll to position [676, 0]
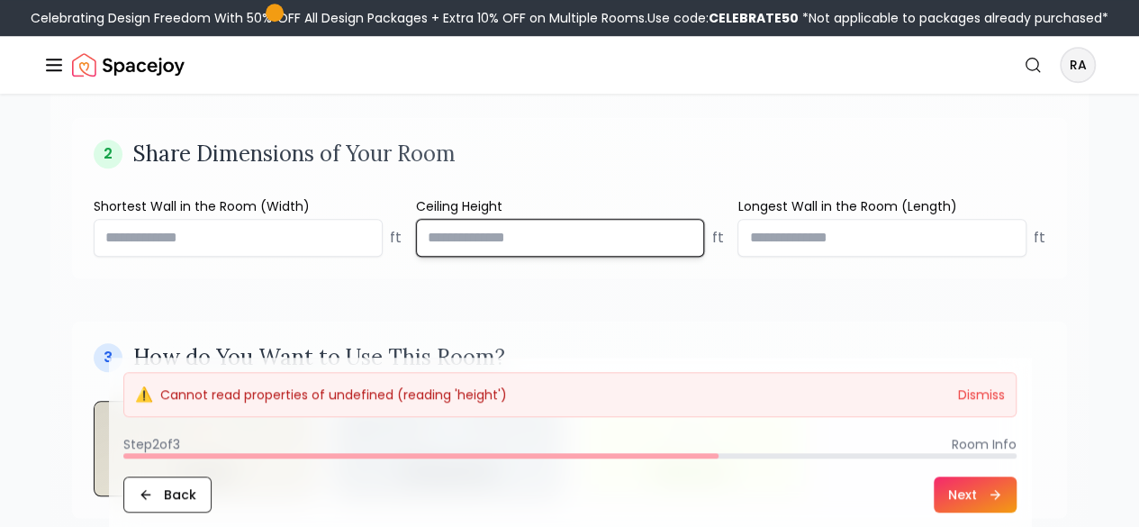
click at [601, 257] on input "number" at bounding box center [560, 238] width 289 height 38
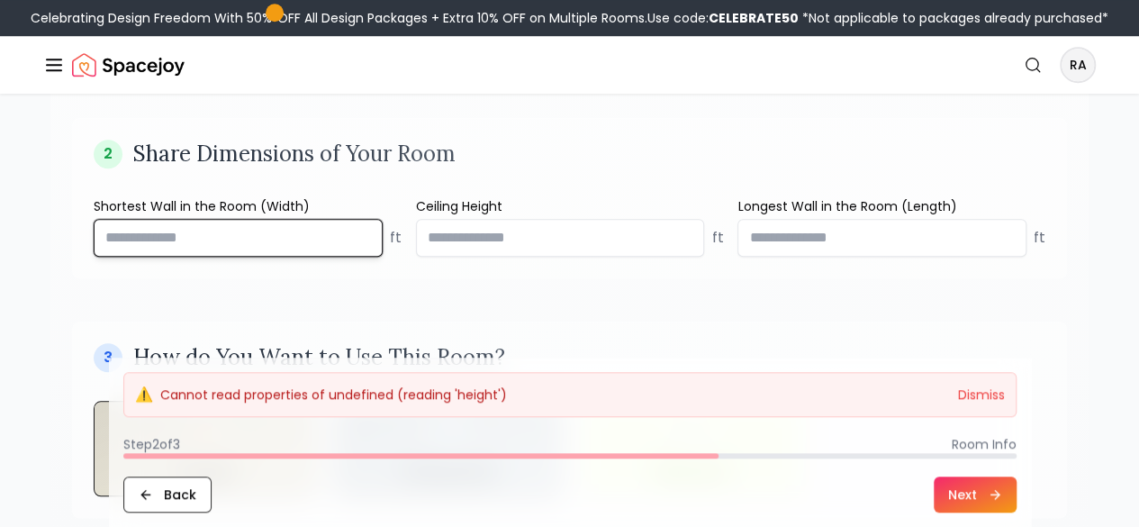
click at [220, 257] on input "number" at bounding box center [238, 238] width 289 height 38
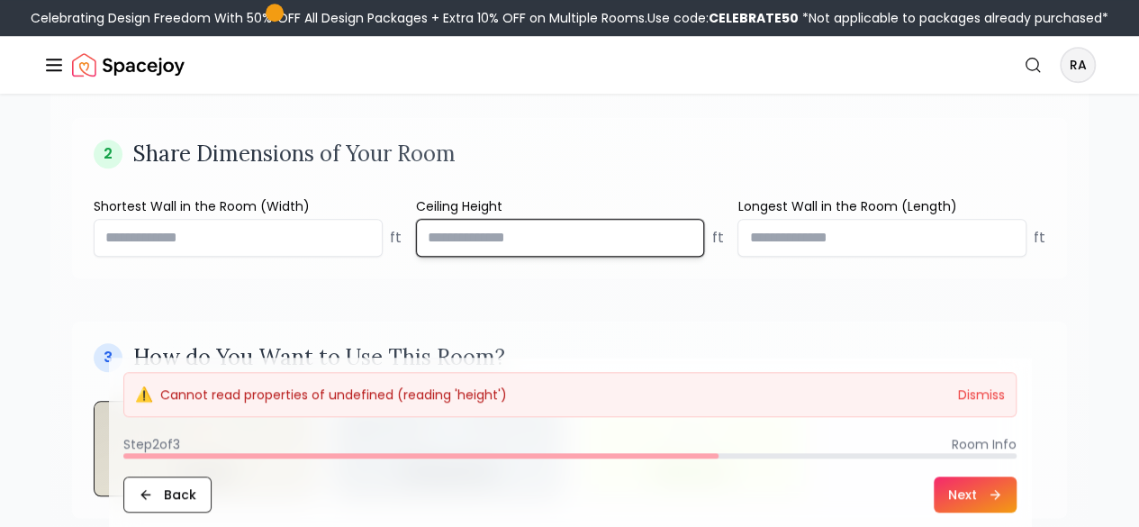
drag, startPoint x: 442, startPoint y: 282, endPoint x: 390, endPoint y: 275, distance: 52.7
click at [390, 257] on div "Shortest Wall in the Room (Width) ft Ceiling Height ** ft Longest Wall in the R…" at bounding box center [570, 226] width 952 height 59
type input "**"
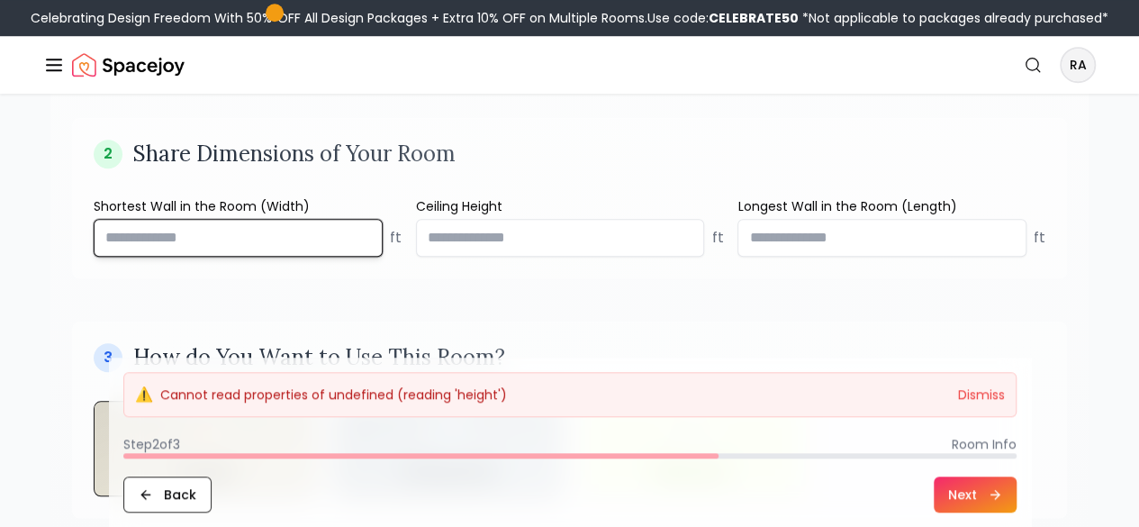
click at [238, 257] on input "number" at bounding box center [238, 238] width 289 height 38
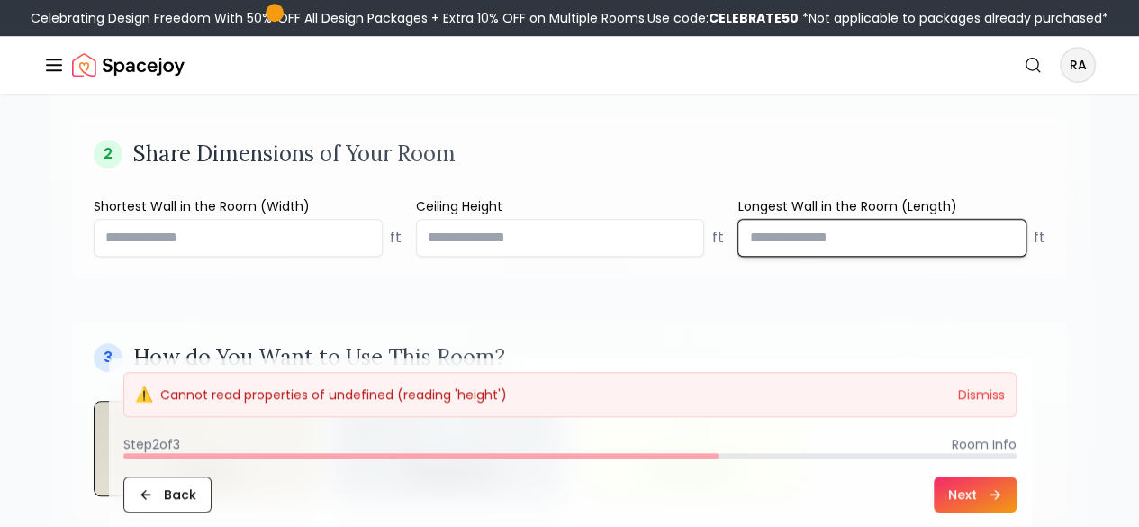
click at [803, 257] on input "number" at bounding box center [882, 238] width 289 height 38
type input "*"
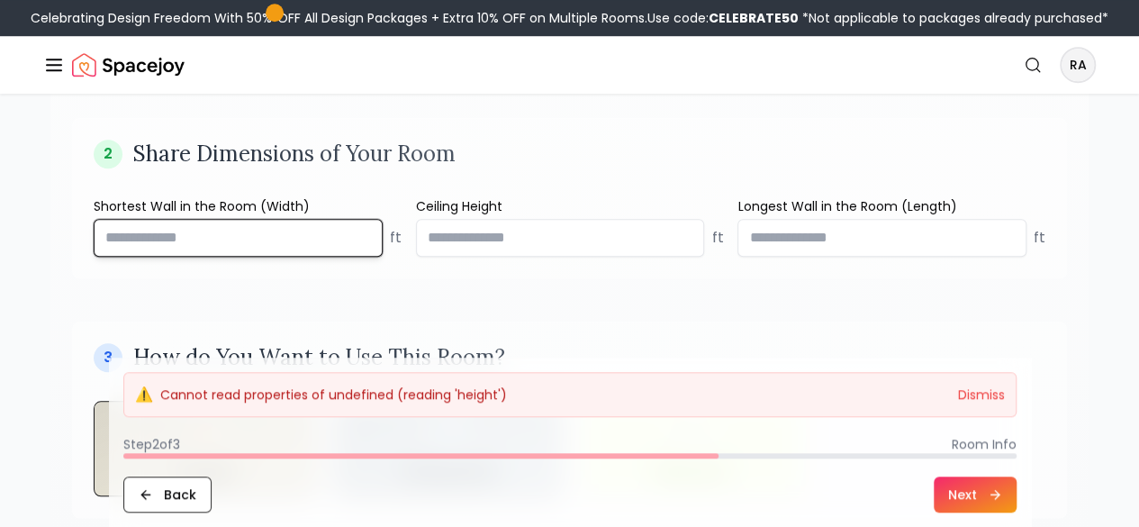
click at [243, 257] on input "number" at bounding box center [238, 238] width 289 height 38
type input "*"
click at [554, 345] on div "1 Which Room Are You Designing? Living Room Bedroom Home Office Dining Room Ent…" at bounding box center [569, 43] width 1038 height 993
click at [1017, 507] on button "Next" at bounding box center [975, 494] width 83 height 36
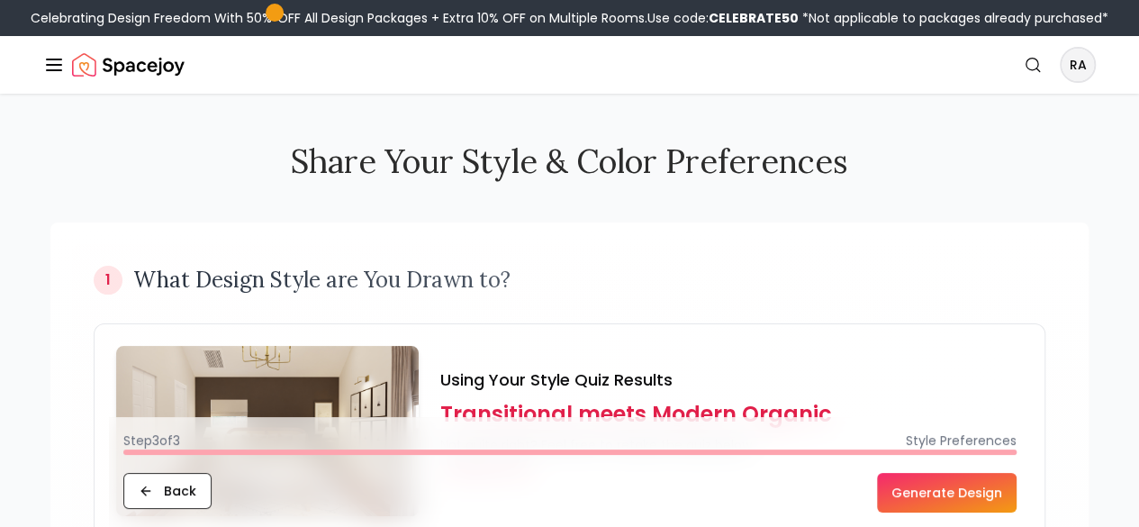
scroll to position [0, 0]
click at [1017, 507] on button "Generate Design" at bounding box center [947, 493] width 140 height 40
